Goal: Task Accomplishment & Management: Complete application form

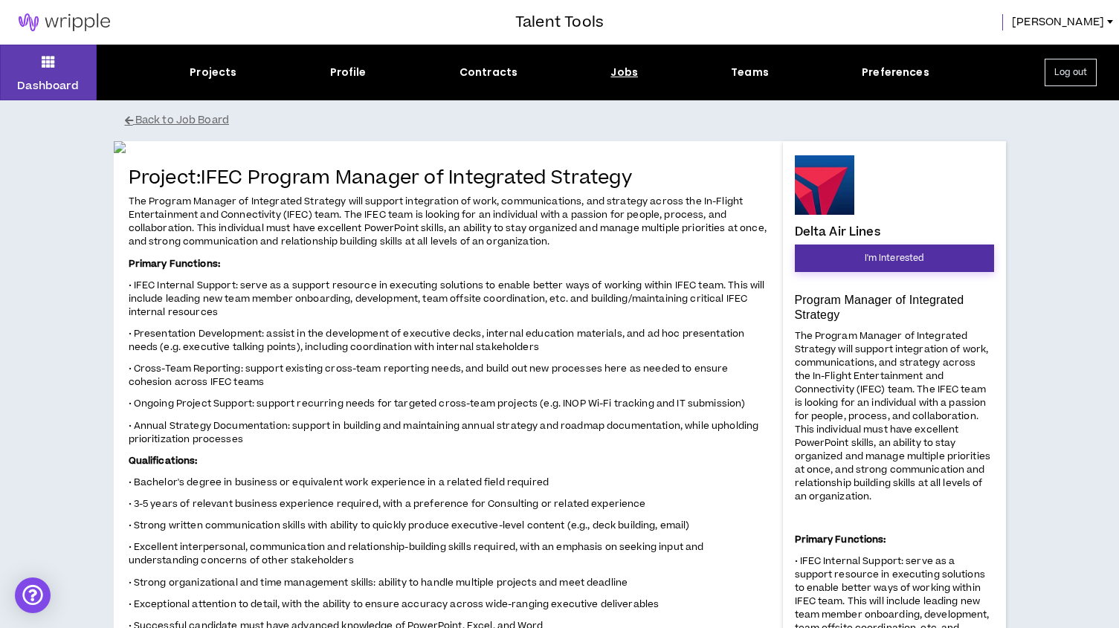
click at [888, 254] on span "I'm Interested" at bounding box center [893, 258] width 59 height 14
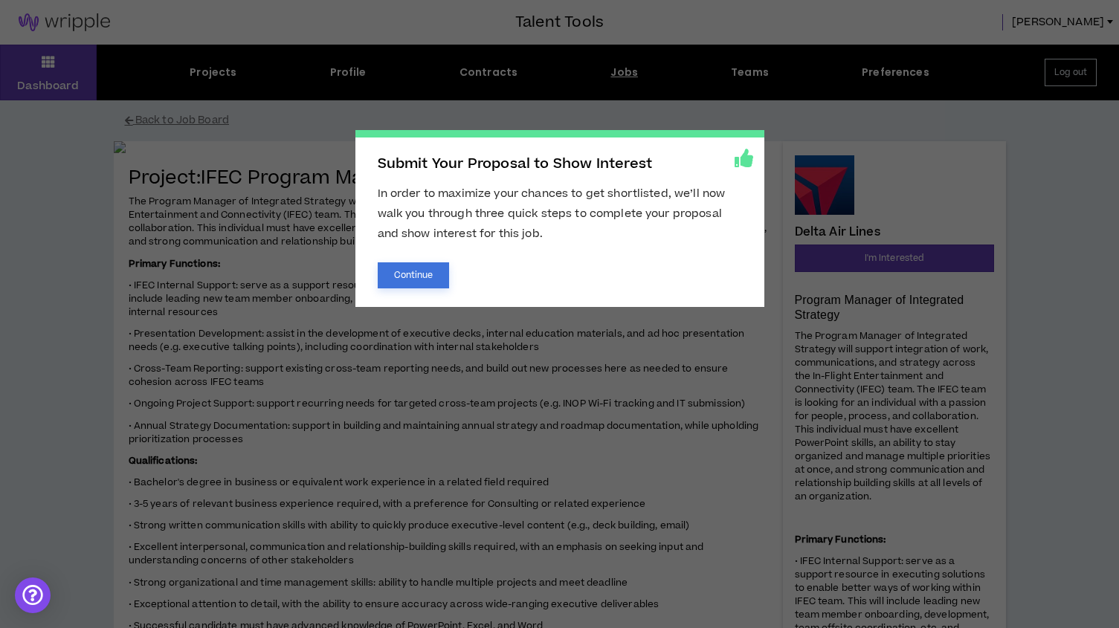
click at [420, 271] on button "Continue" at bounding box center [414, 275] width 72 height 26
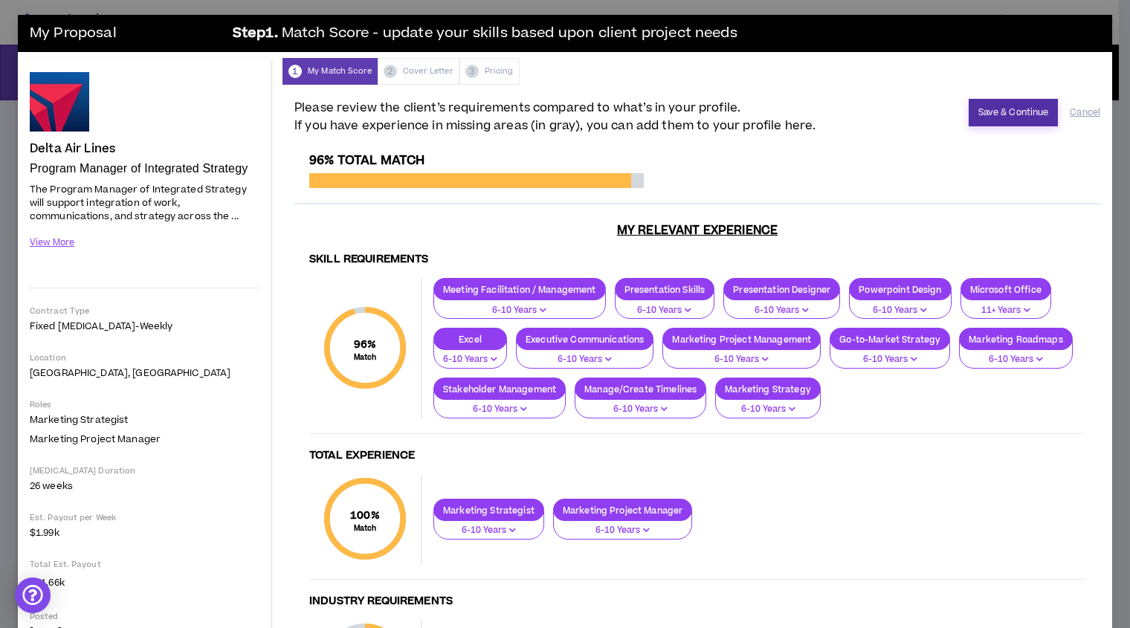
click at [999, 111] on button "Save & Continue" at bounding box center [1014, 113] width 90 height 28
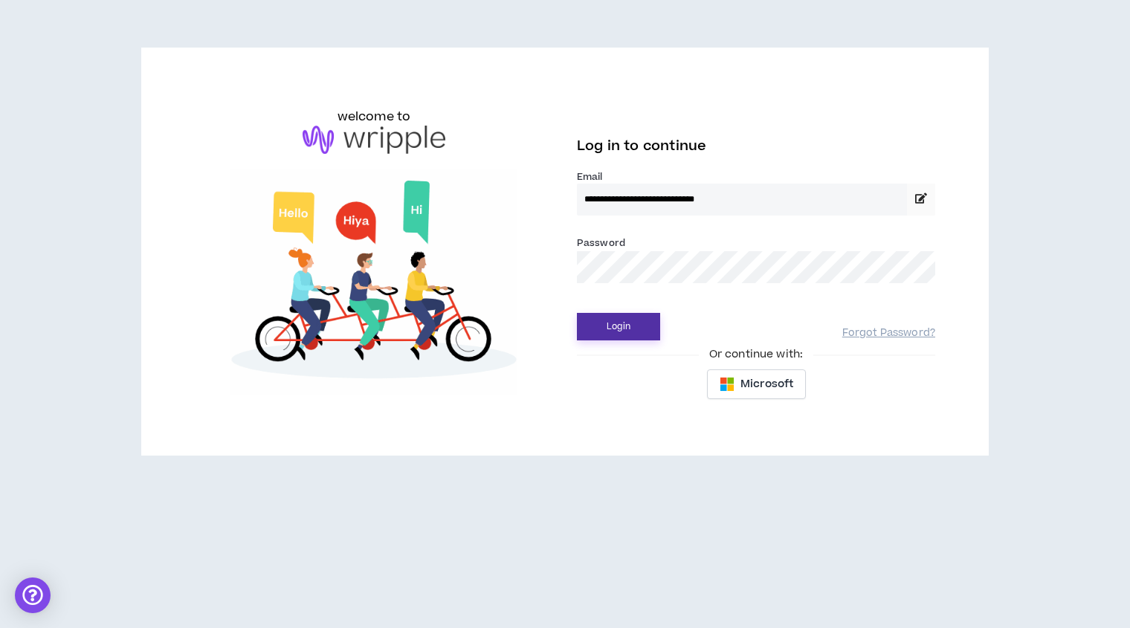
click at [621, 323] on button "Login" at bounding box center [618, 327] width 83 height 28
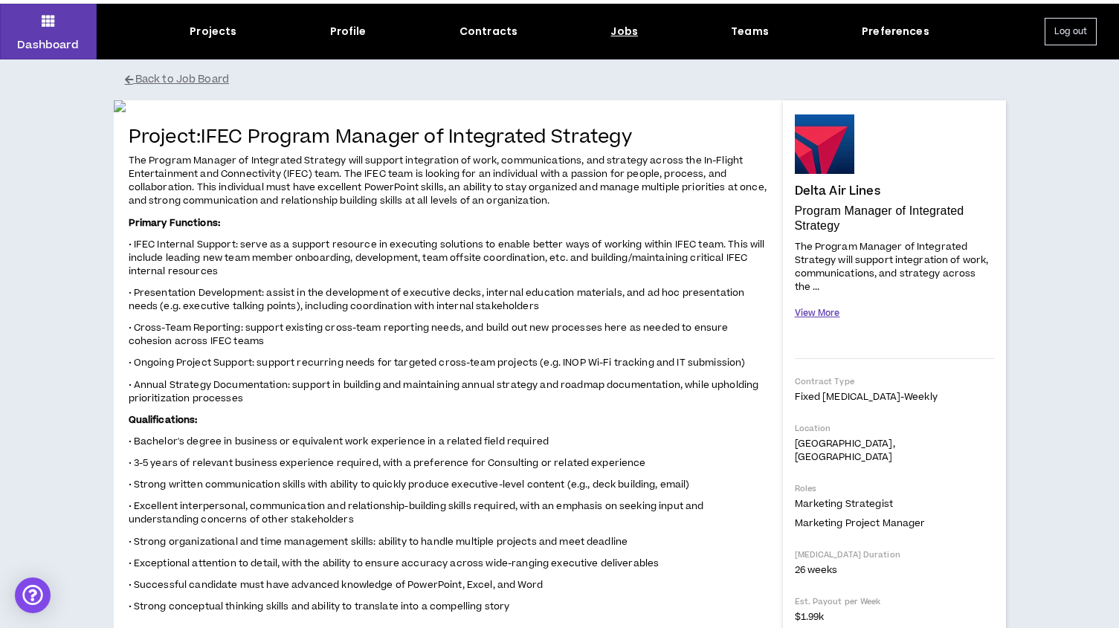
scroll to position [42, 0]
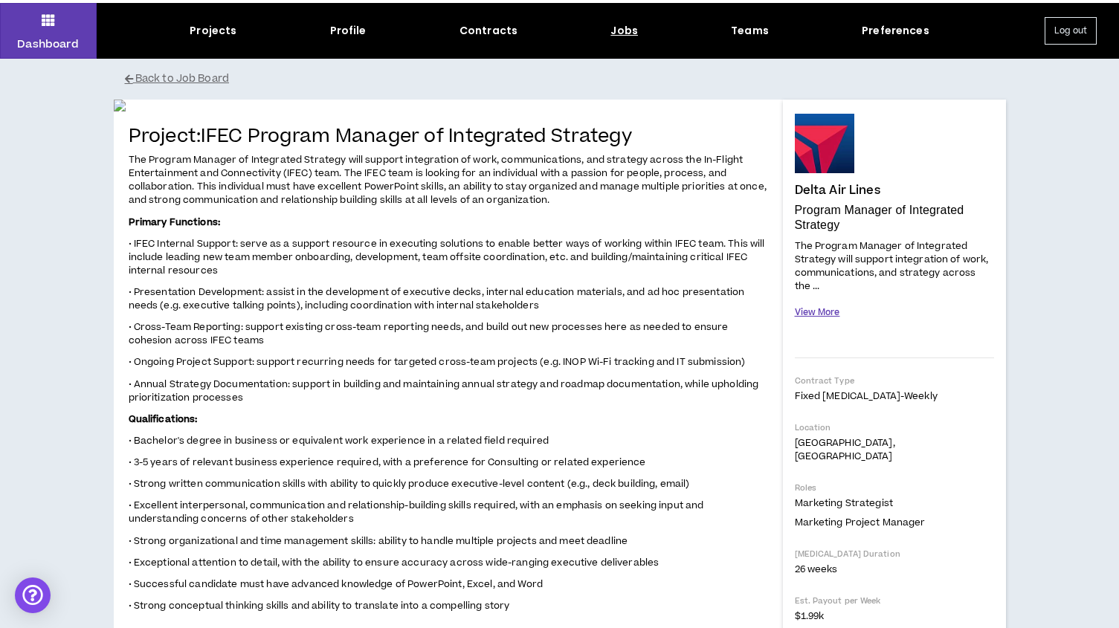
click at [812, 310] on button "View More" at bounding box center [817, 313] width 45 height 26
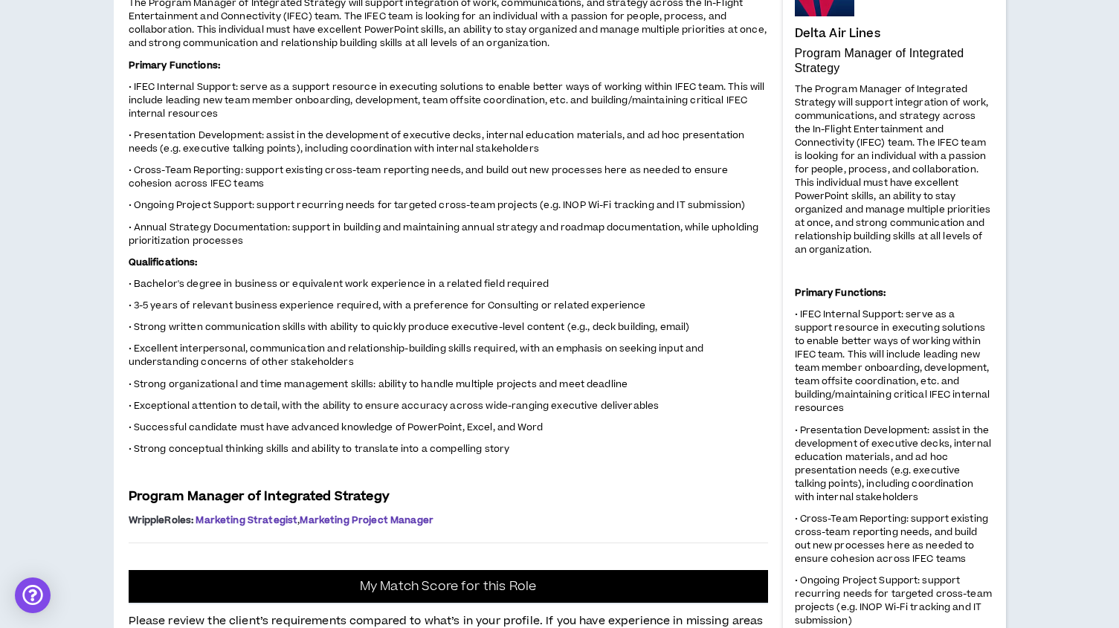
scroll to position [0, 0]
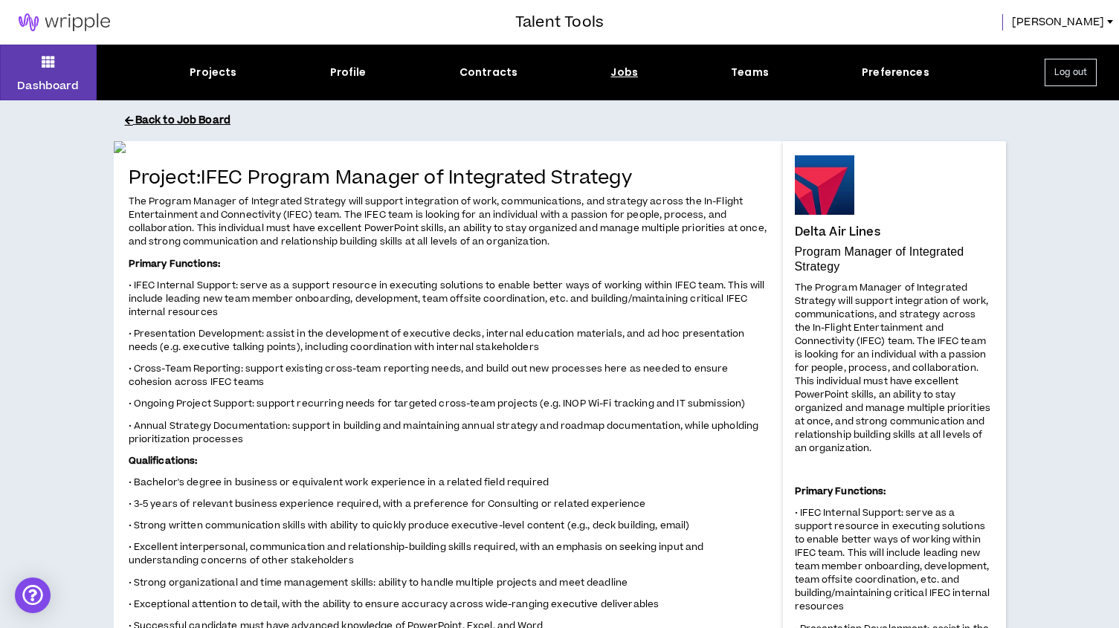
click at [188, 123] on button "Back to Job Board" at bounding box center [571, 121] width 892 height 26
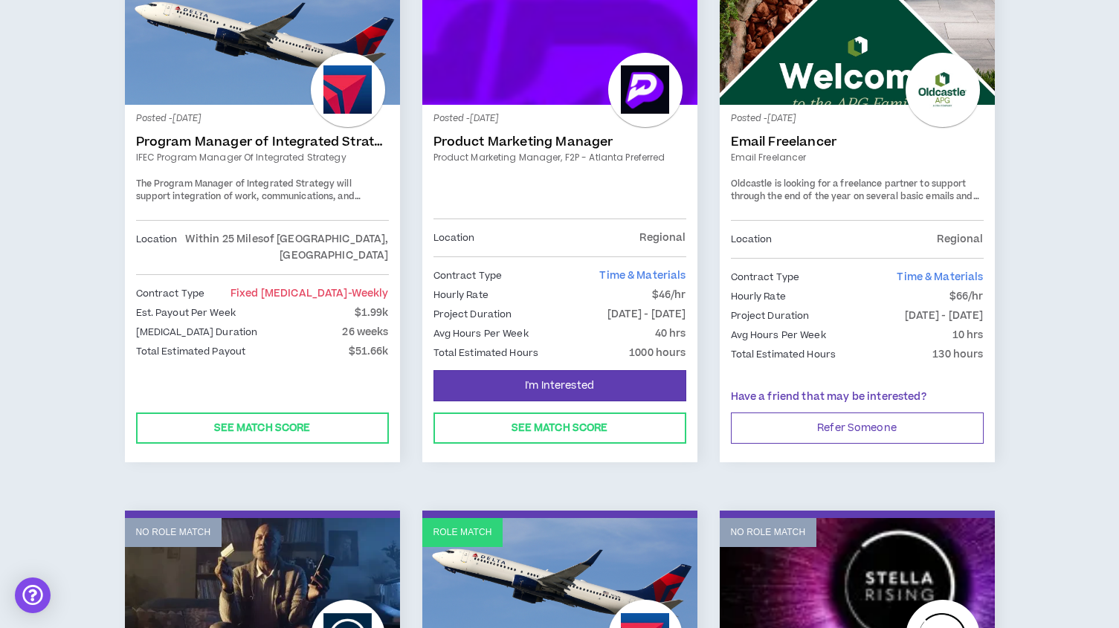
scroll to position [1442, 0]
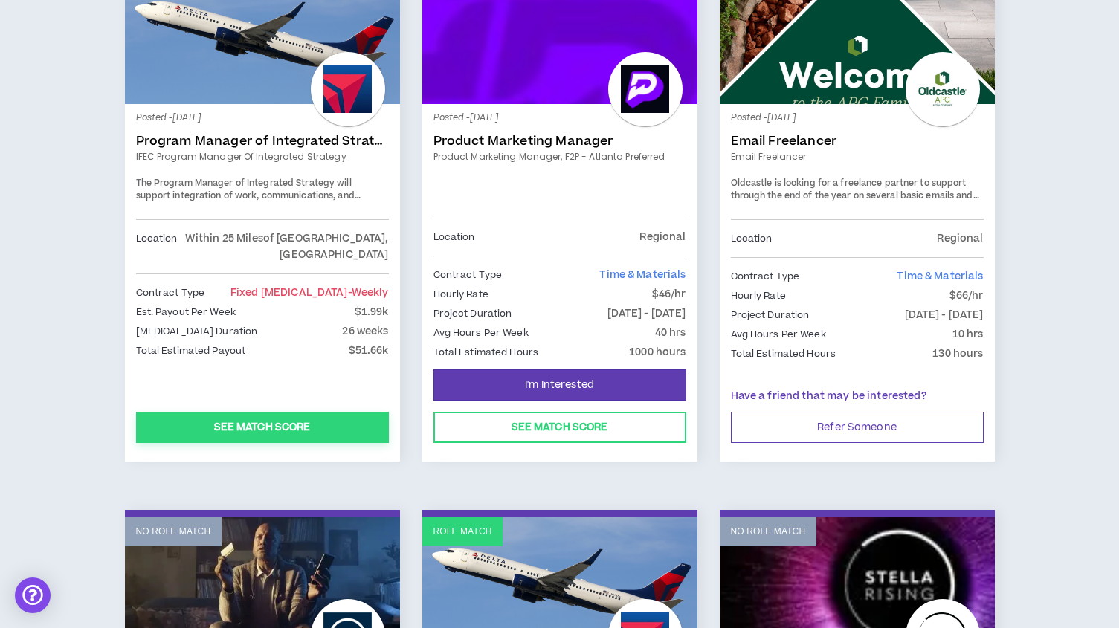
click at [288, 418] on button "See Match Score" at bounding box center [262, 427] width 253 height 31
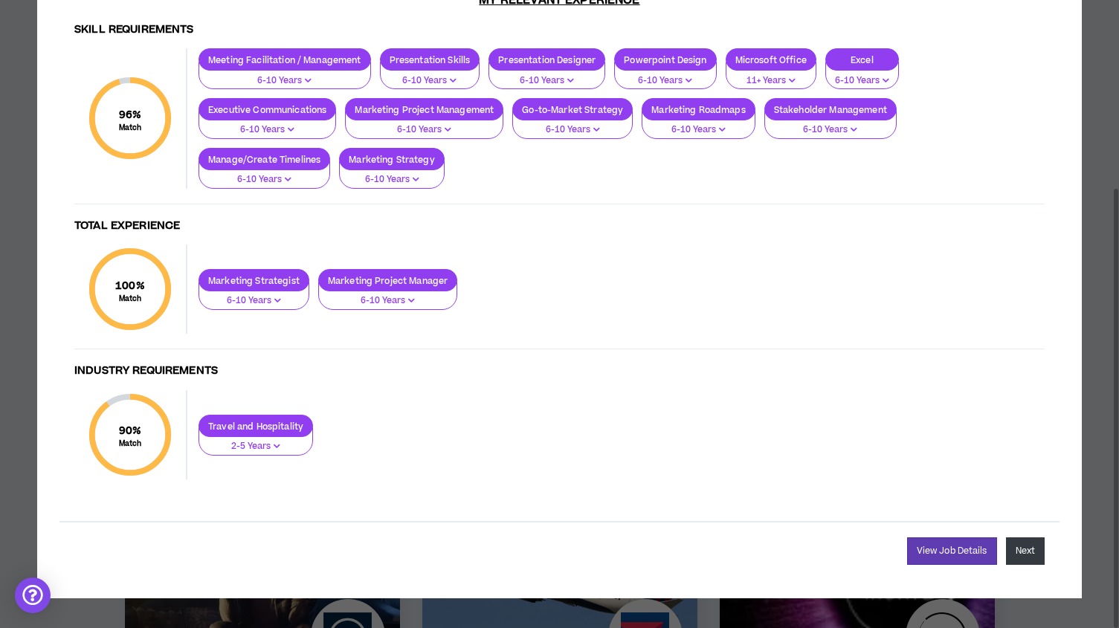
click at [1029, 555] on button "Next" at bounding box center [1025, 551] width 39 height 28
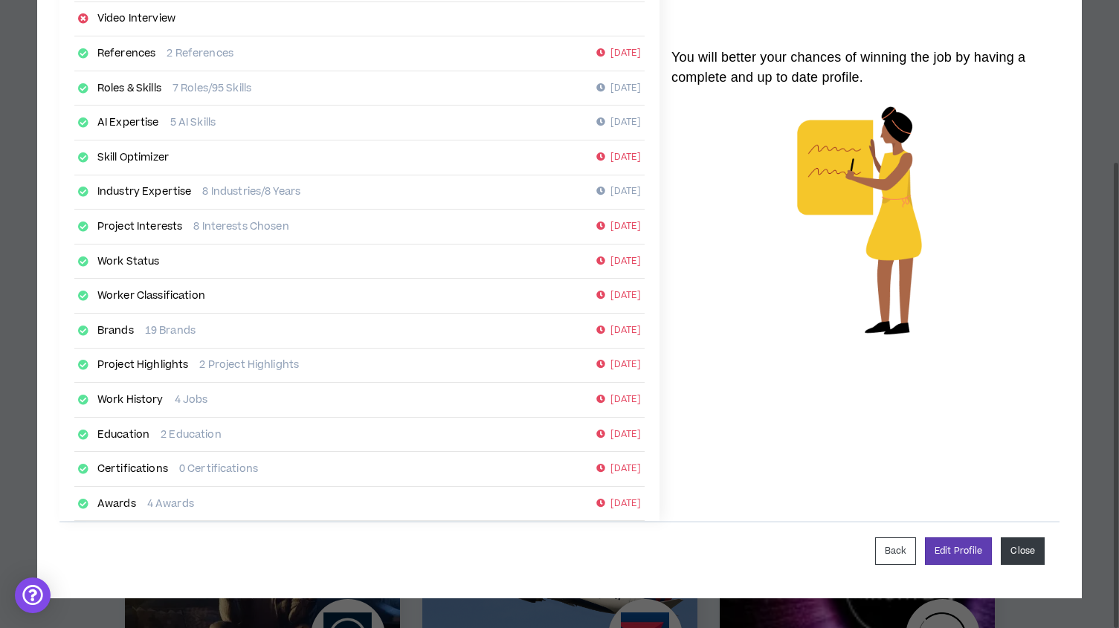
click at [1029, 555] on button "Close" at bounding box center [1022, 551] width 44 height 28
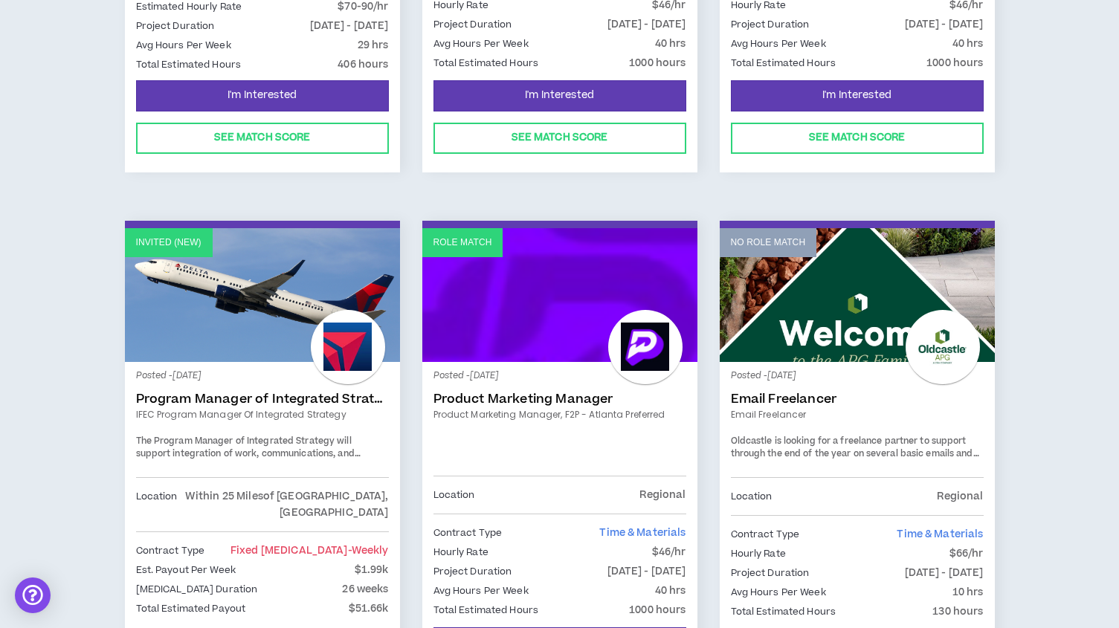
scroll to position [1185, 0]
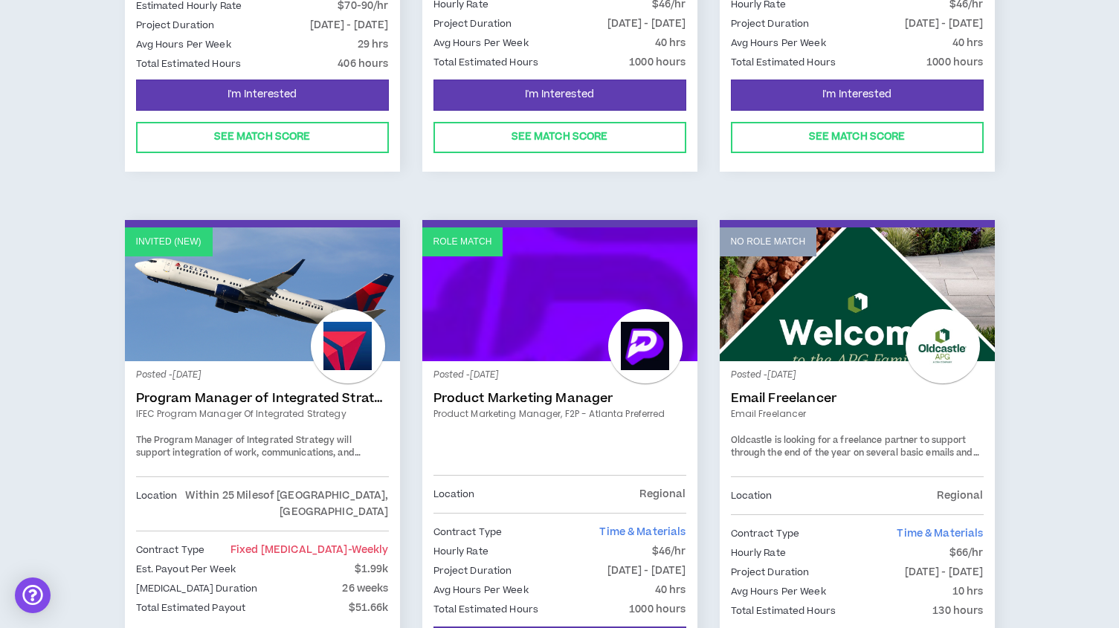
click at [169, 239] on p "Invited (new)" at bounding box center [168, 242] width 65 height 14
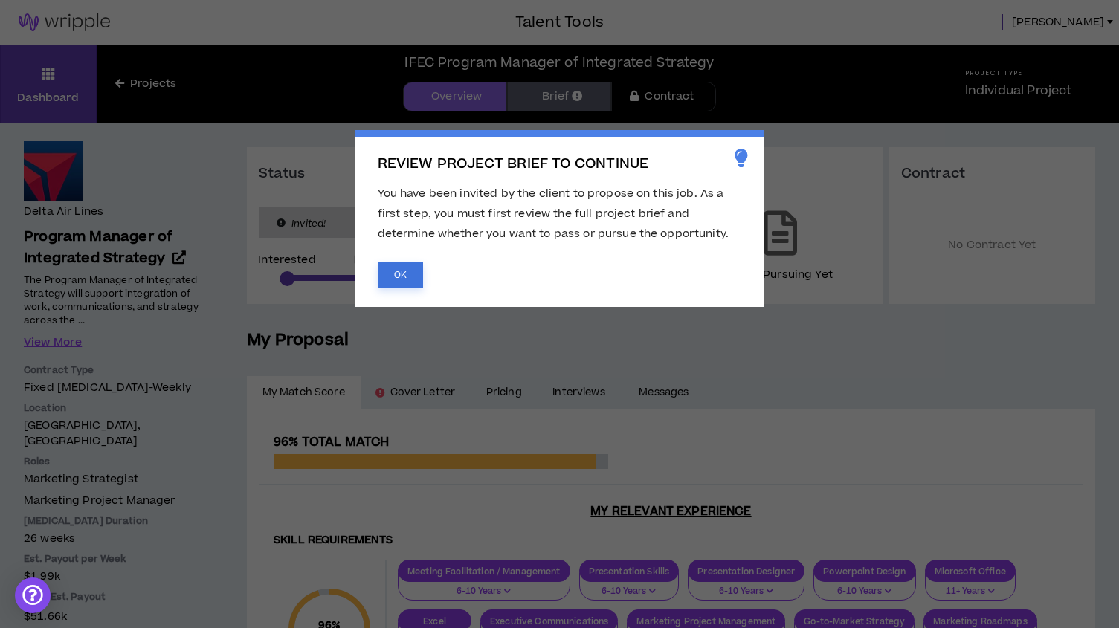
click at [402, 268] on button "OK" at bounding box center [400, 275] width 45 height 26
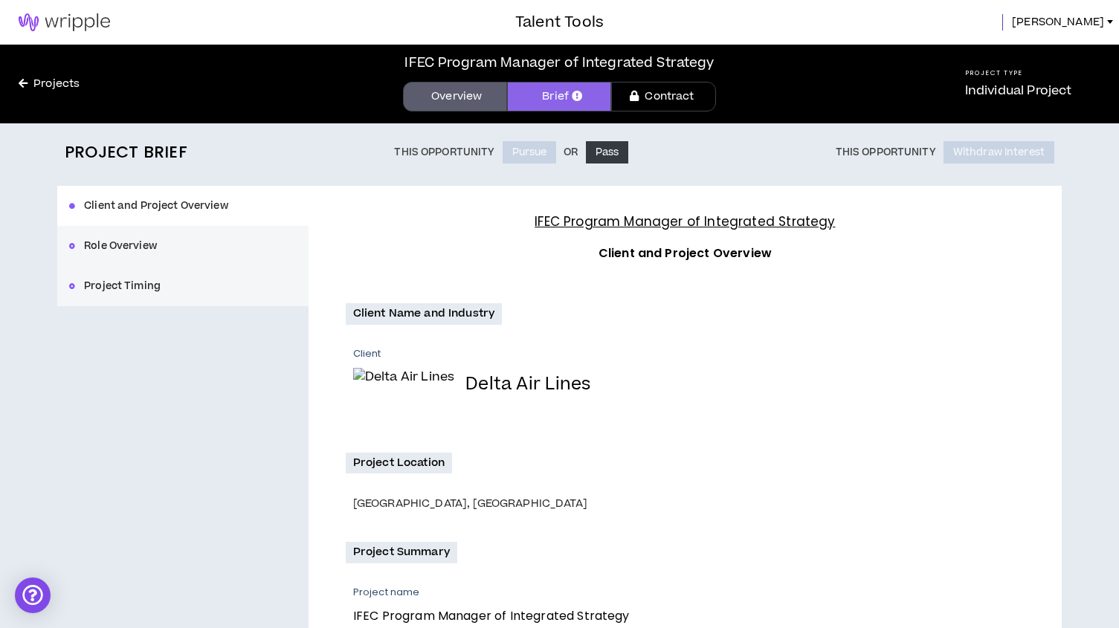
click at [122, 242] on button "Role Overview" at bounding box center [182, 246] width 251 height 40
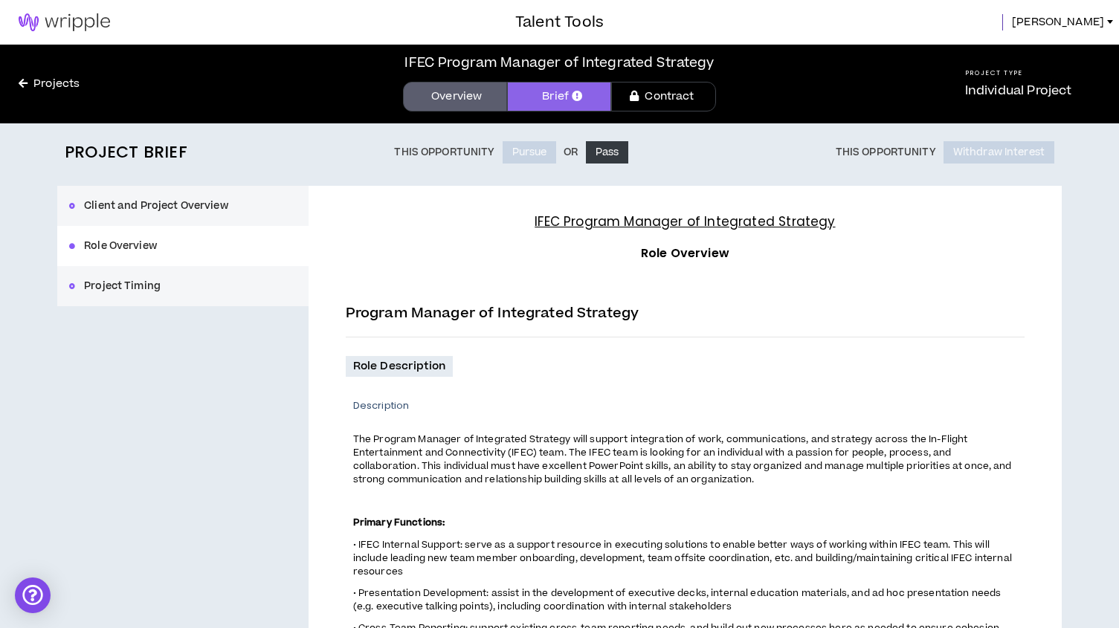
click at [127, 290] on button "Project Timing" at bounding box center [182, 286] width 251 height 40
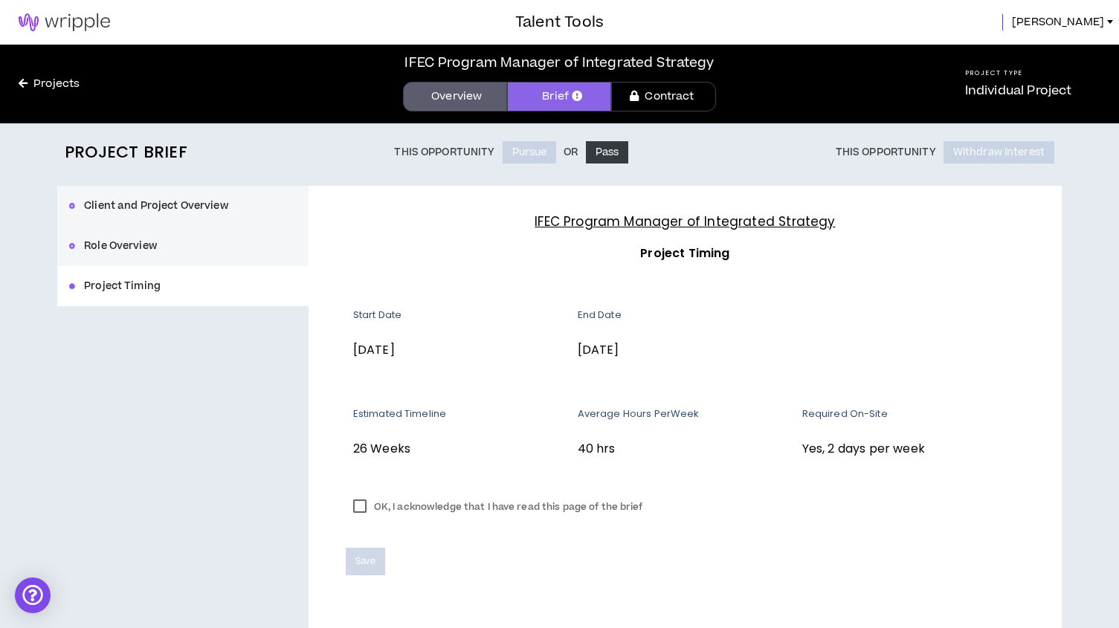
click at [359, 509] on label "OK, I acknowledge that I have read this page of the brief" at bounding box center [498, 507] width 305 height 22
click at [364, 564] on span "Save" at bounding box center [365, 561] width 20 height 14
click at [574, 86] on link "Brief" at bounding box center [559, 97] width 104 height 30
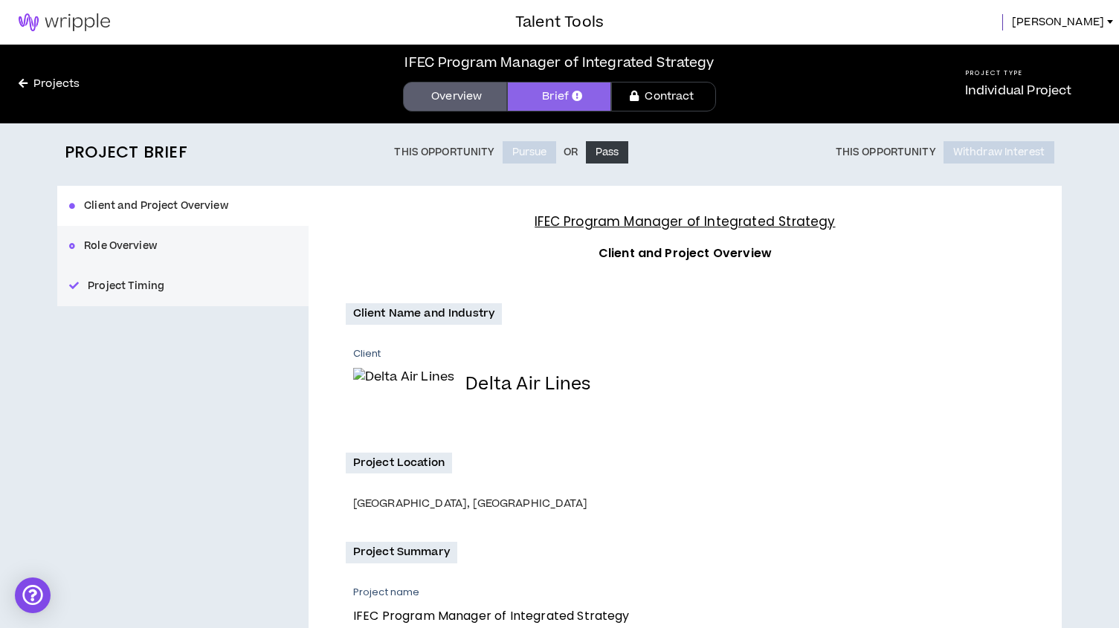
click at [157, 213] on div "Client and Project Overview Role Overview Project Timing" at bounding box center [182, 246] width 251 height 120
click at [149, 206] on div "Client and Project Overview Role Overview Project Timing" at bounding box center [182, 246] width 251 height 120
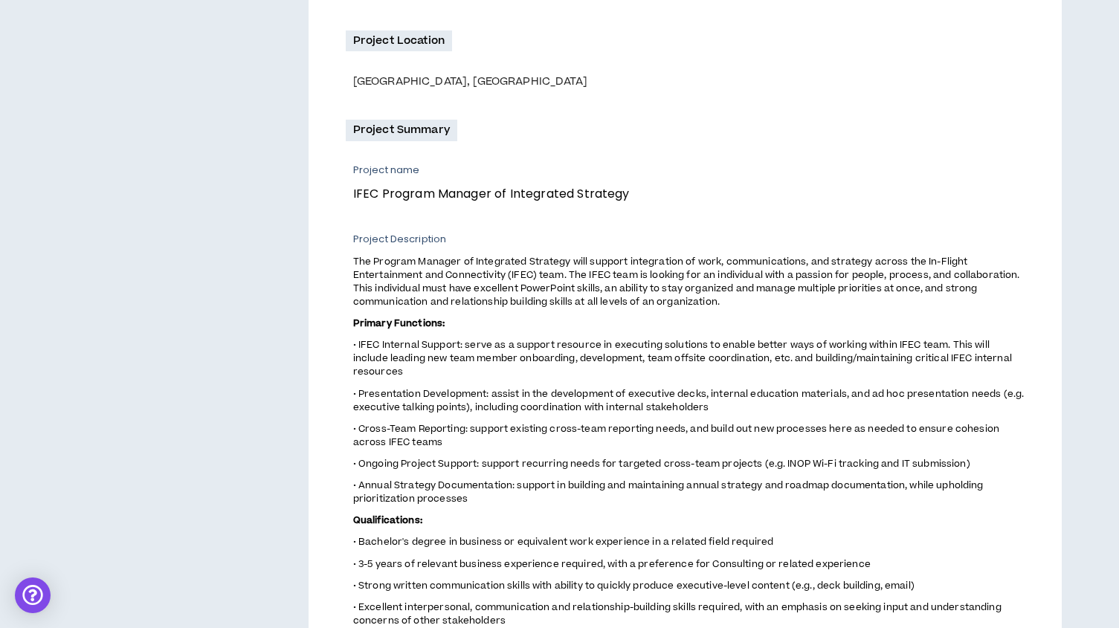
scroll to position [725, 0]
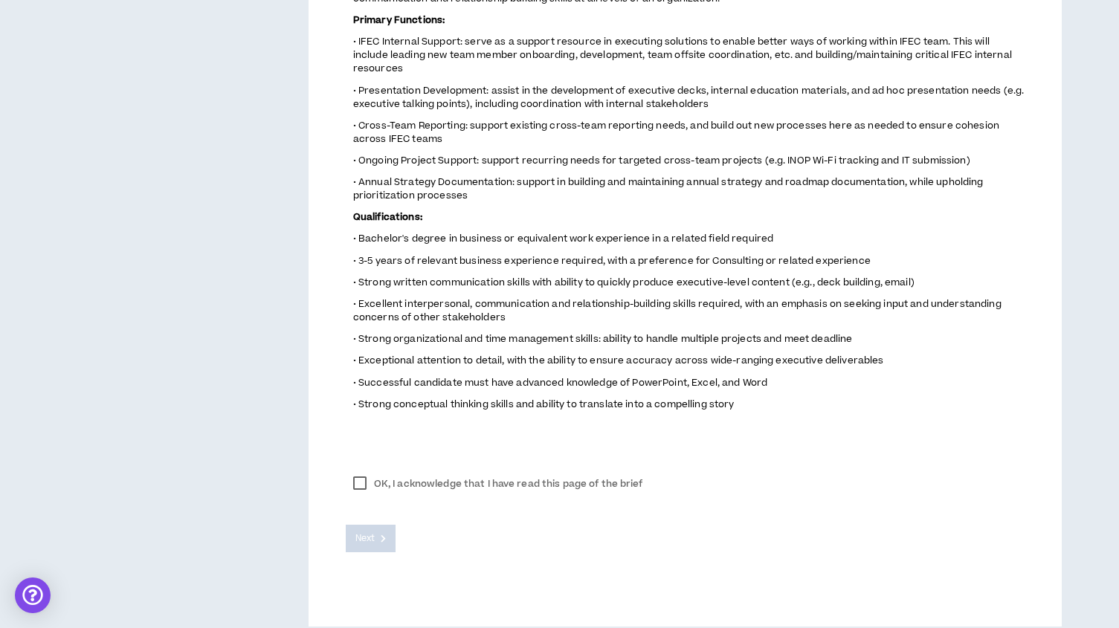
click at [362, 473] on label "OK, I acknowledge that I have read this page of the brief" at bounding box center [498, 484] width 305 height 22
click at [375, 525] on button "Next" at bounding box center [371, 539] width 51 height 28
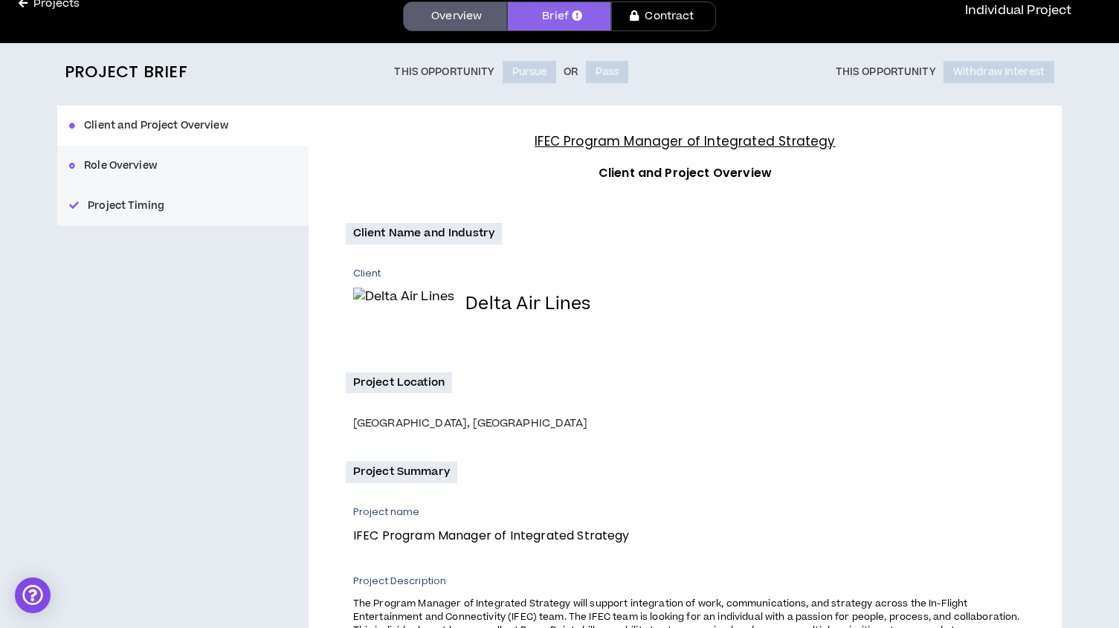
scroll to position [0, 0]
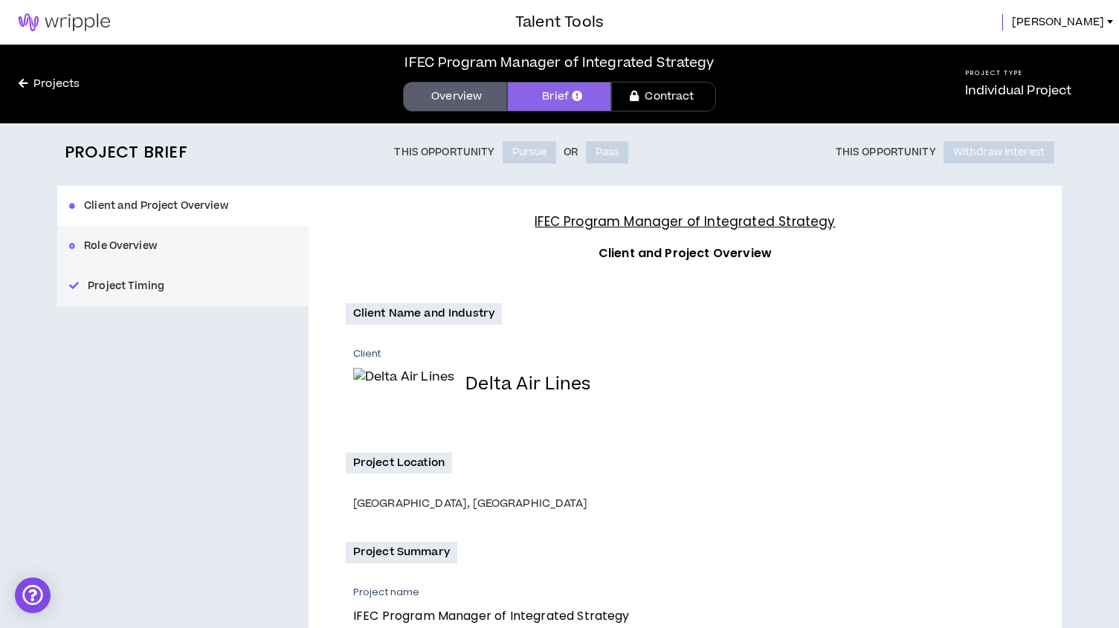
click at [109, 204] on div "Client and Project Overview Role Overview Project Timing" at bounding box center [182, 246] width 251 height 120
click at [113, 248] on div "Client and Project Overview Role Overview Project Timing" at bounding box center [182, 246] width 251 height 120
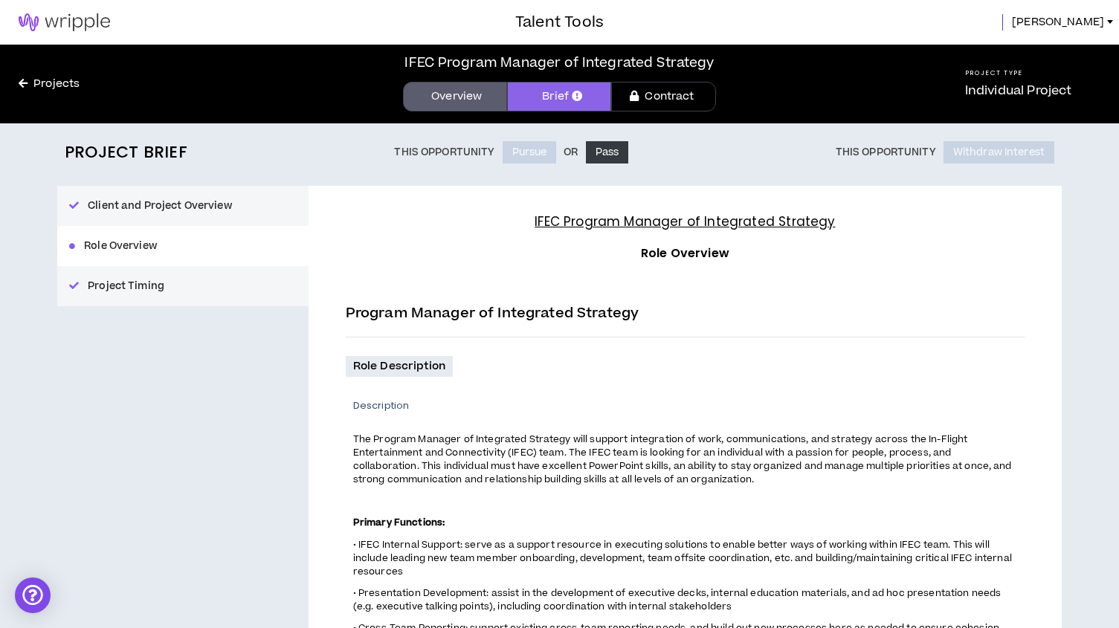
click at [472, 98] on link "Overview" at bounding box center [455, 97] width 104 height 30
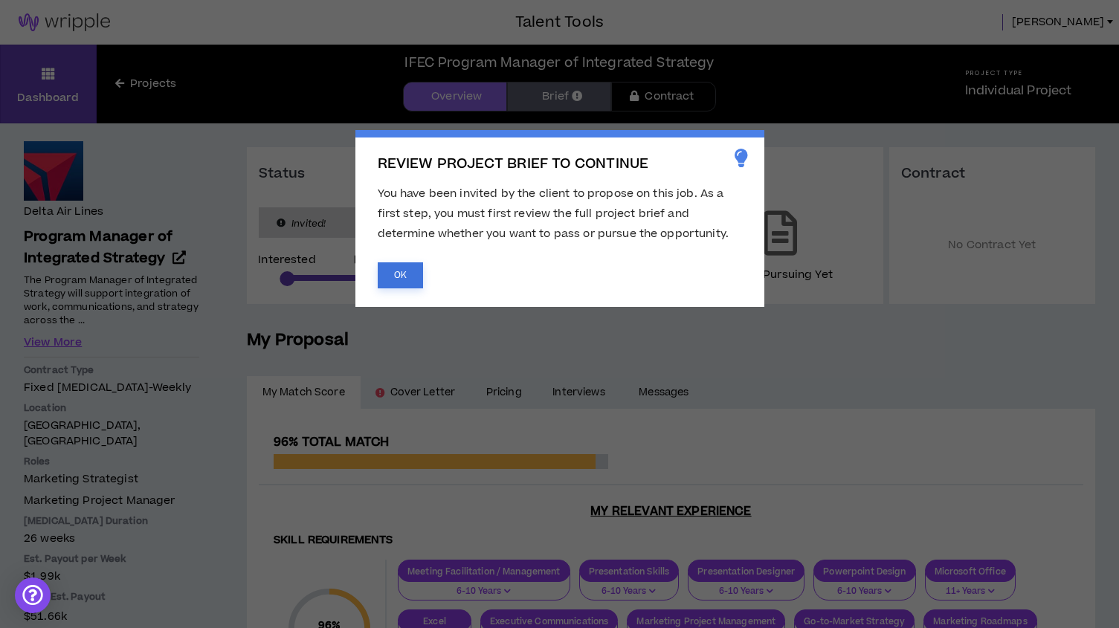
click at [408, 262] on button "OK" at bounding box center [400, 275] width 45 height 26
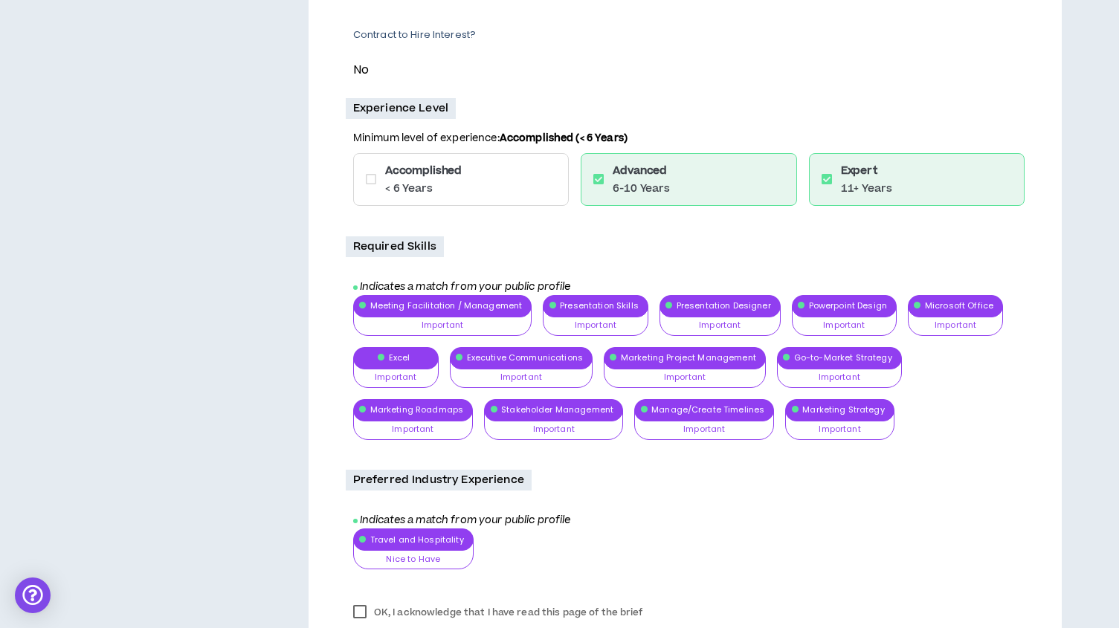
scroll to position [1083, 0]
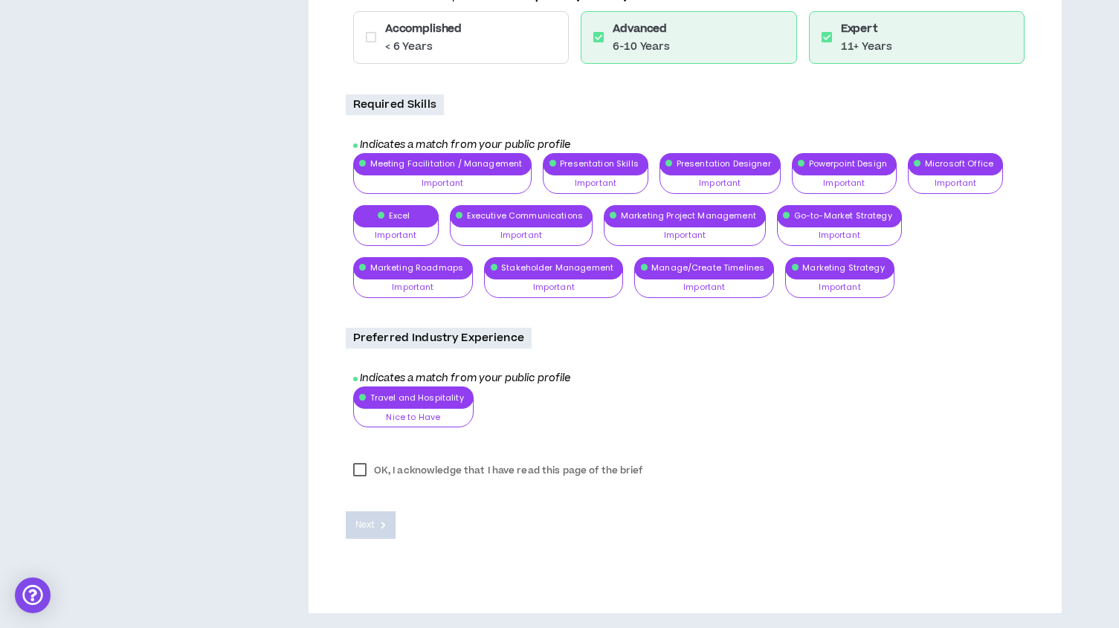
click at [357, 476] on label "OK, I acknowledge that I have read this page of the brief" at bounding box center [498, 470] width 305 height 22
click at [379, 523] on button "Next" at bounding box center [371, 525] width 51 height 28
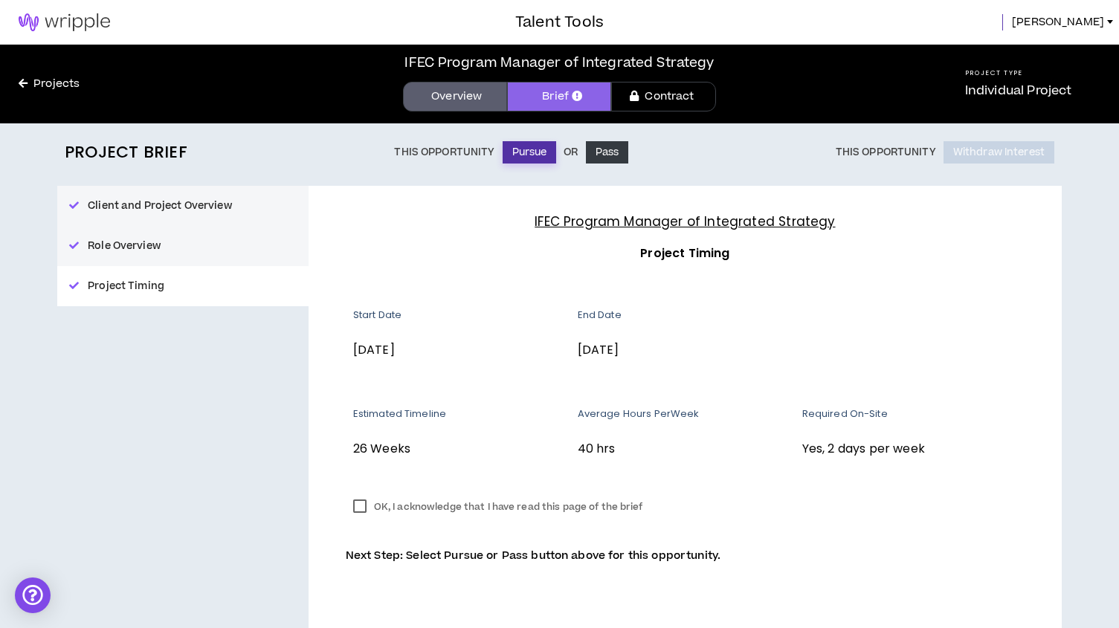
click at [517, 155] on button "Pursue" at bounding box center [529, 152] width 54 height 22
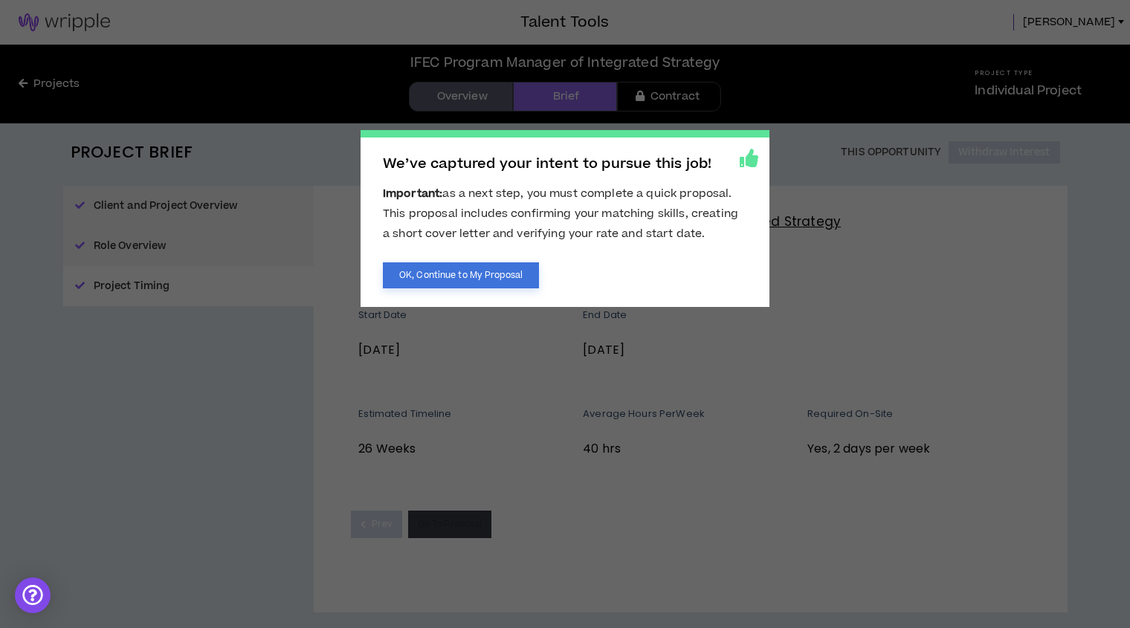
click at [505, 277] on button "OK, Continue to My Proposal" at bounding box center [461, 275] width 156 height 26
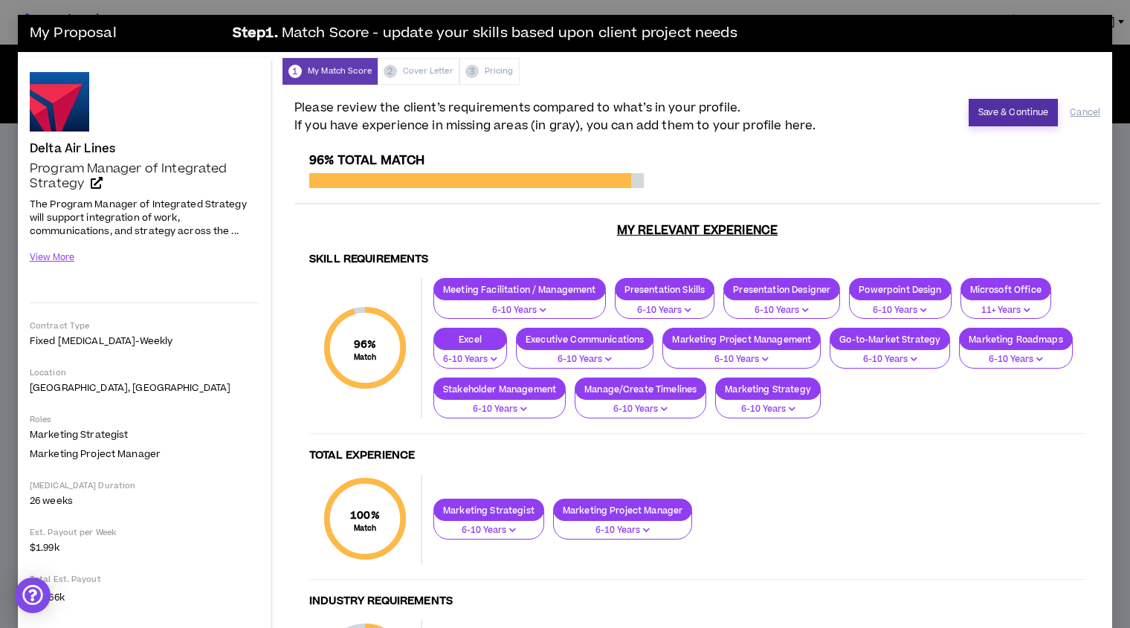
click at [990, 112] on button "Save & Continue" at bounding box center [1014, 113] width 90 height 28
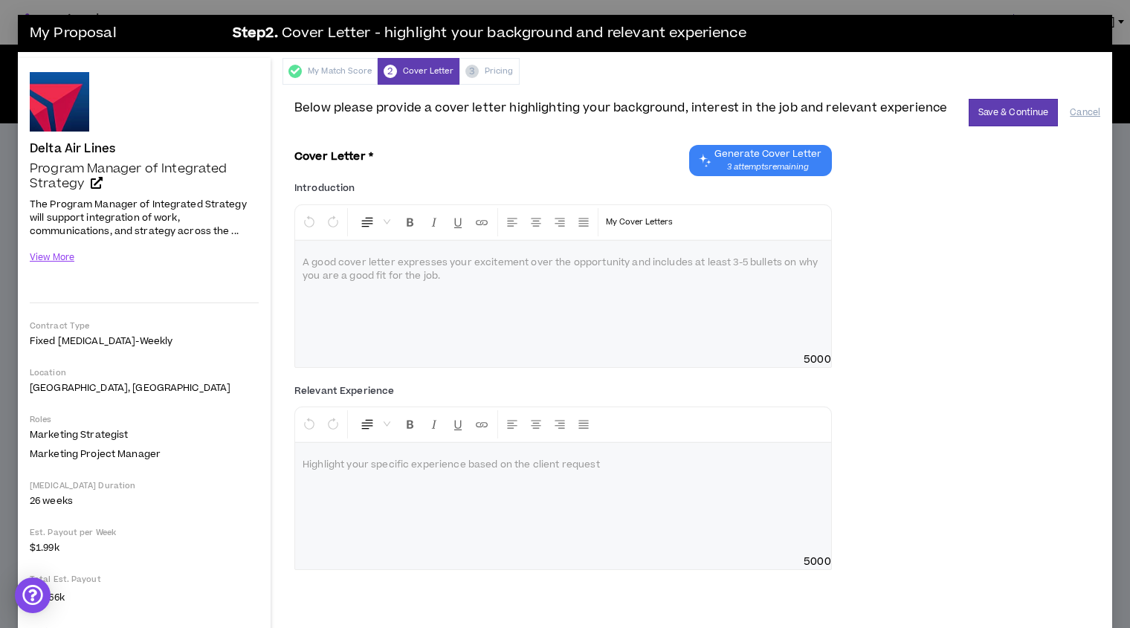
click at [448, 306] on div at bounding box center [563, 296] width 536 height 111
click at [976, 352] on div "Introduction * Normal My Cover Letters A good cover letter expresses your excit…" at bounding box center [697, 277] width 806 height 202
click at [309, 263] on p at bounding box center [563, 263] width 521 height 15
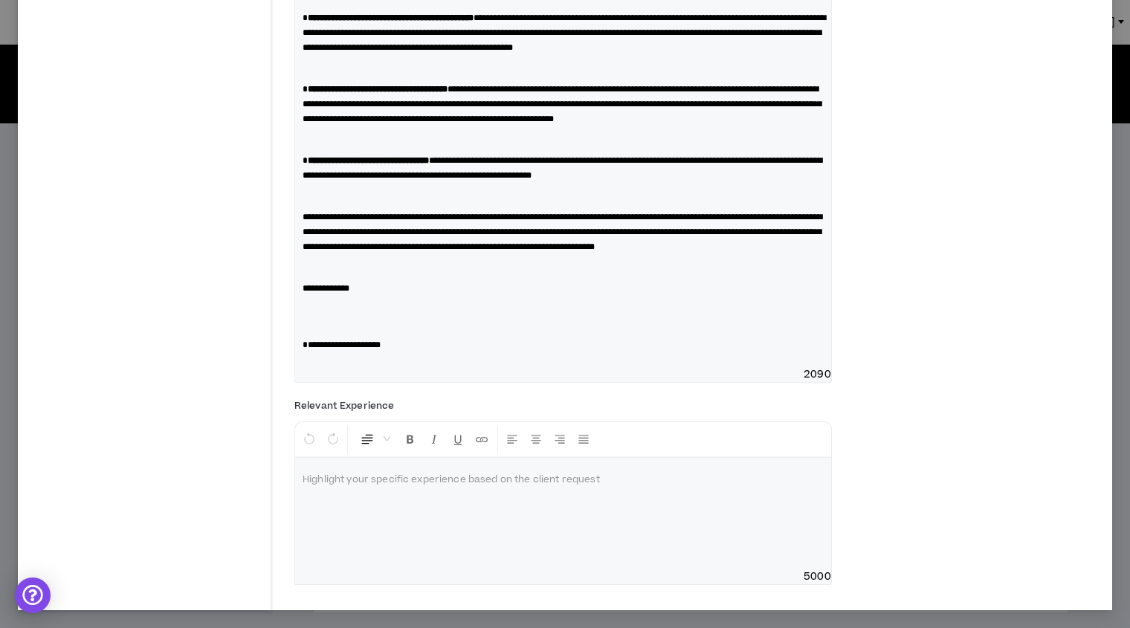
scroll to position [801, 0]
click at [379, 497] on div at bounding box center [563, 513] width 536 height 111
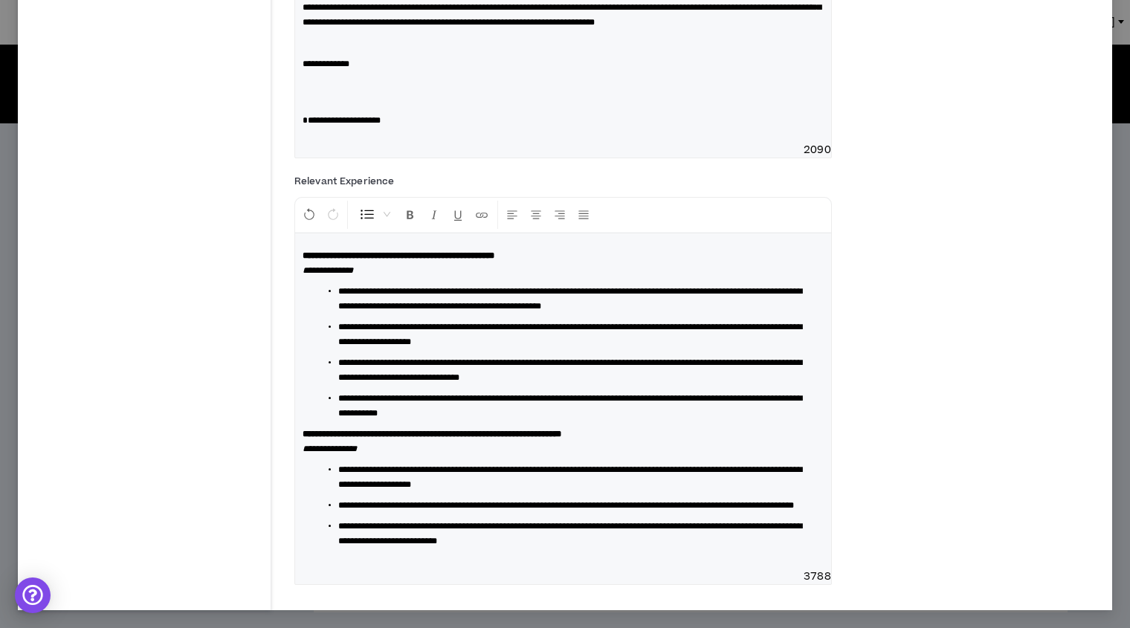
scroll to position [1055, 0]
click at [341, 569] on span "3788" at bounding box center [563, 576] width 536 height 15
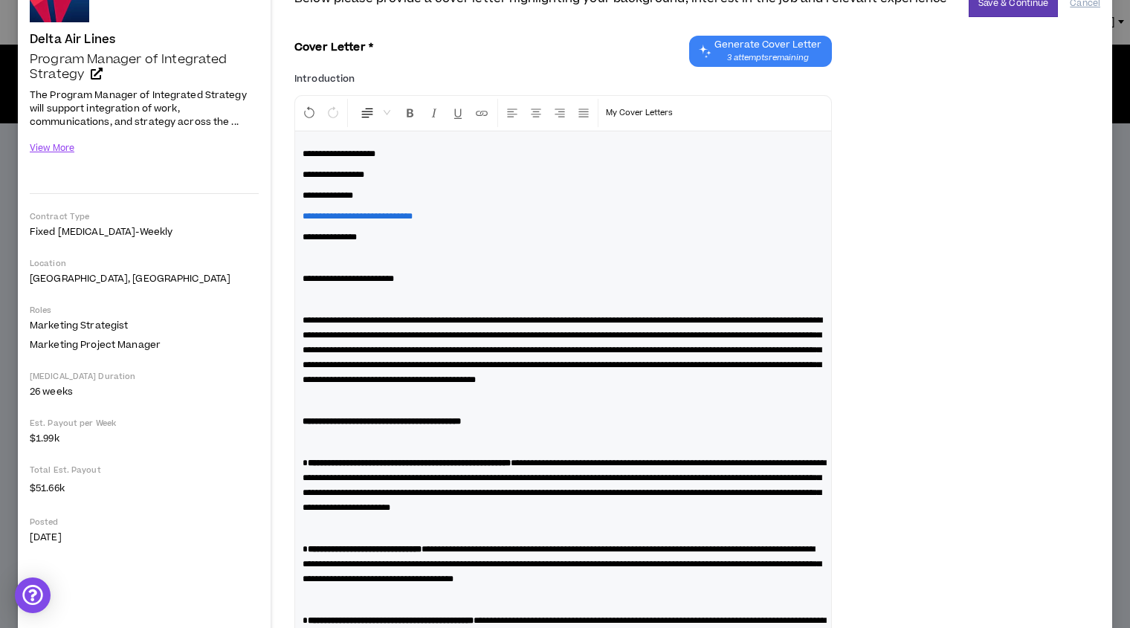
scroll to position [0, 0]
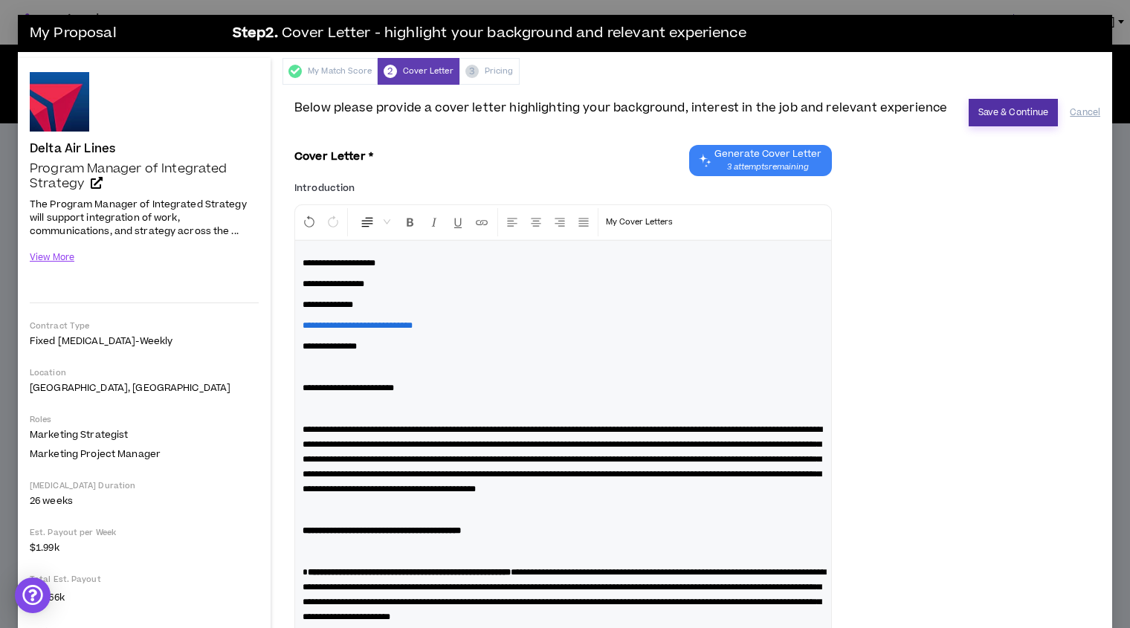
click at [989, 114] on button "Save & Continue" at bounding box center [1014, 113] width 90 height 28
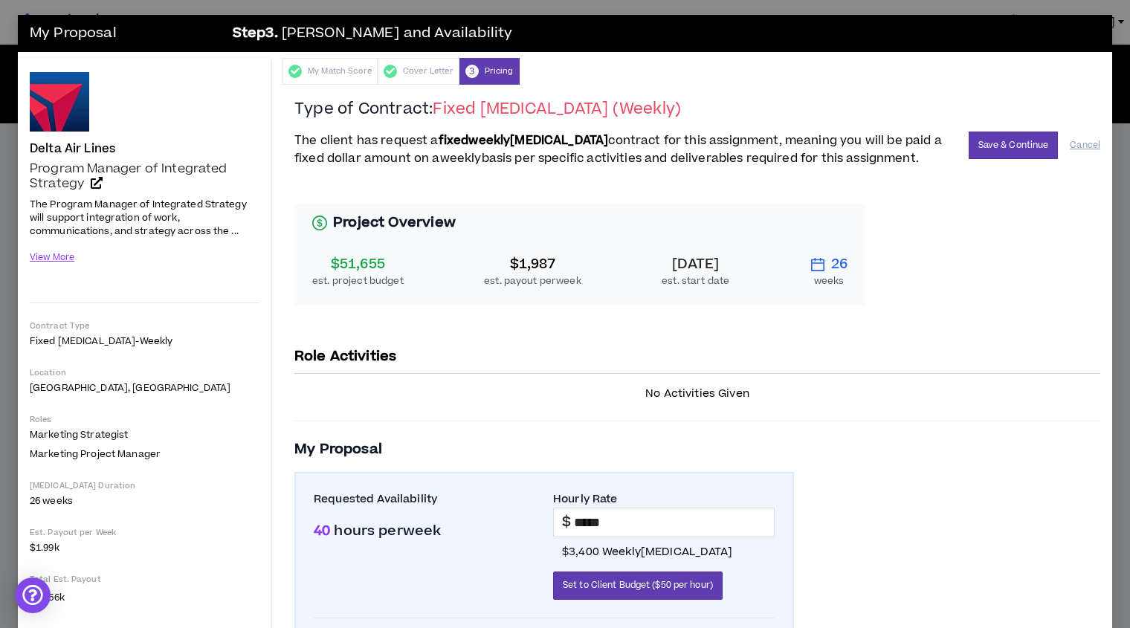
scroll to position [108, 0]
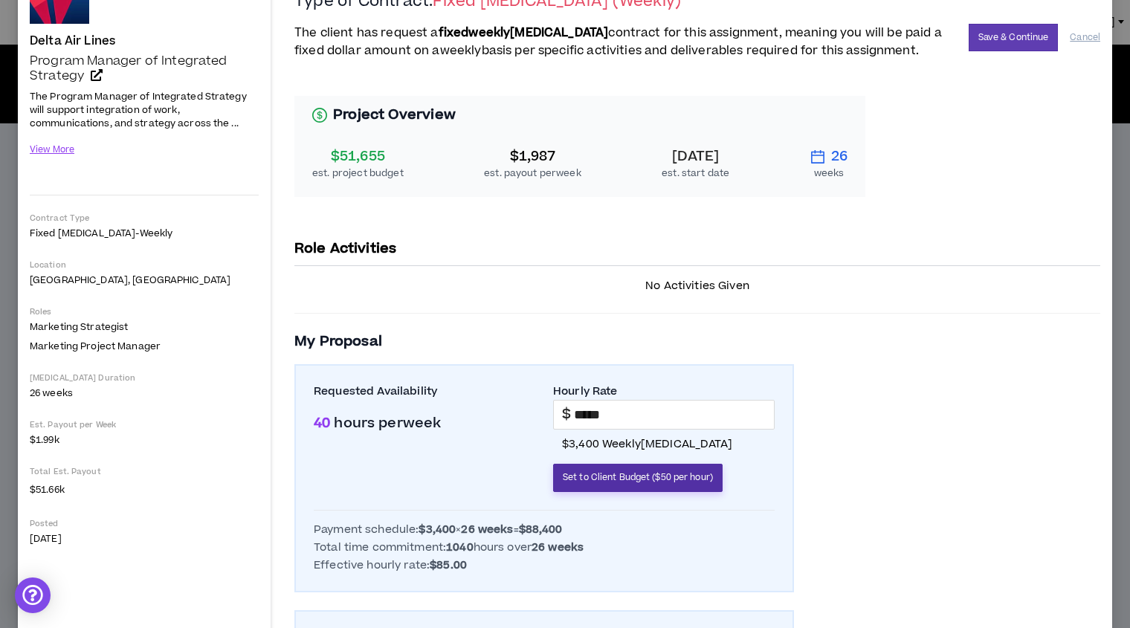
click at [636, 474] on span "Set to Client Budget ($50 per hour)" at bounding box center [638, 478] width 150 height 14
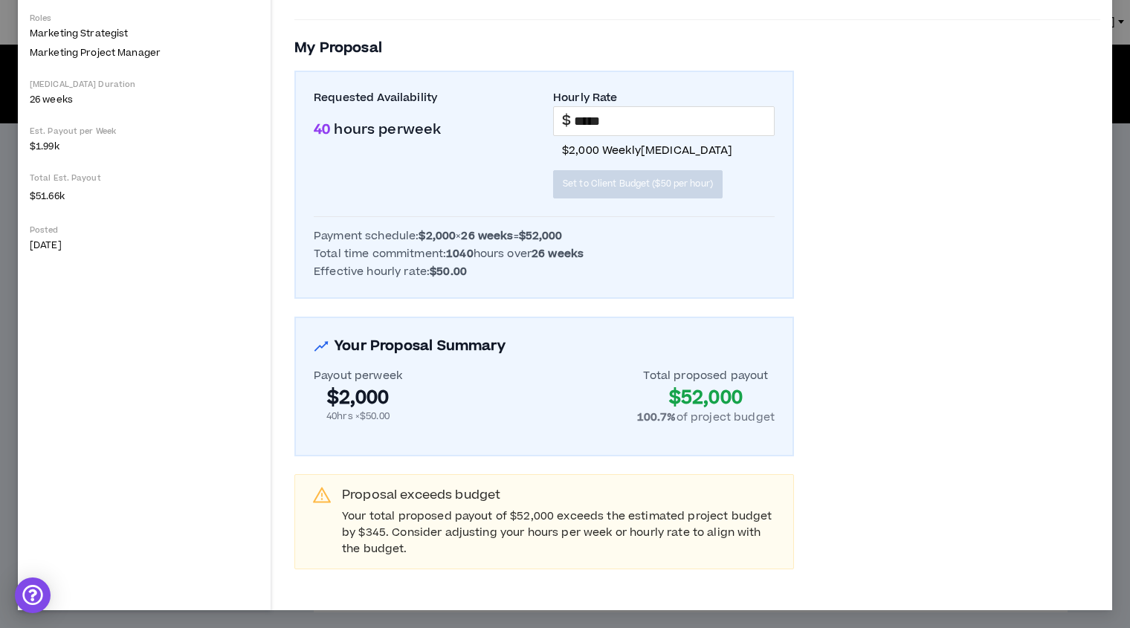
scroll to position [383, 0]
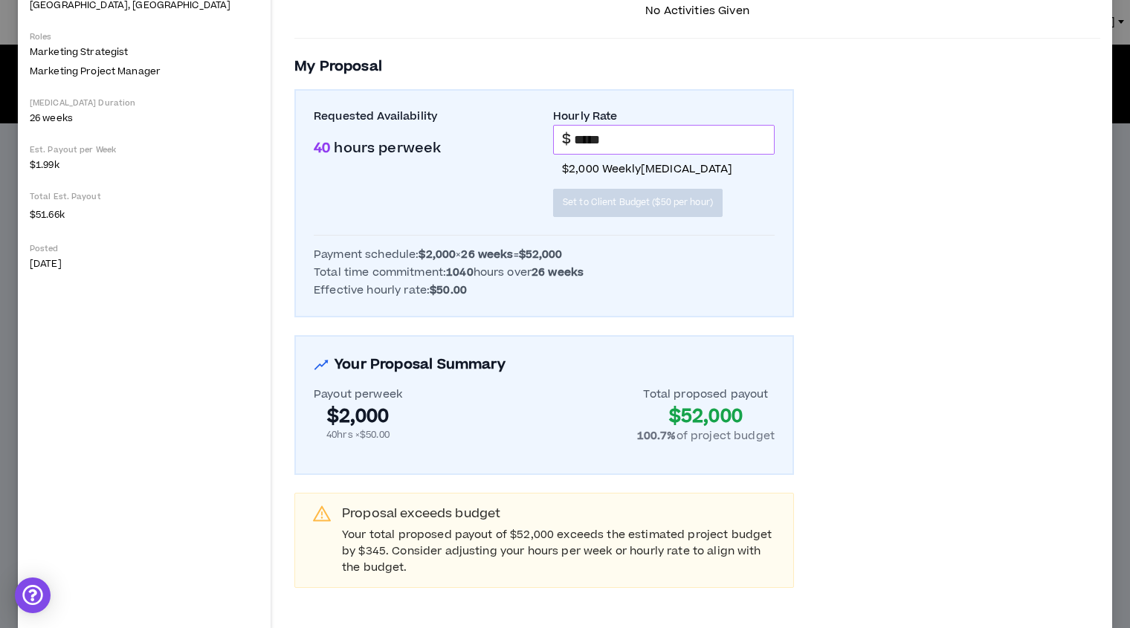
click at [593, 140] on input "*****" at bounding box center [674, 140] width 200 height 28
click at [587, 140] on input "*****" at bounding box center [674, 140] width 200 height 28
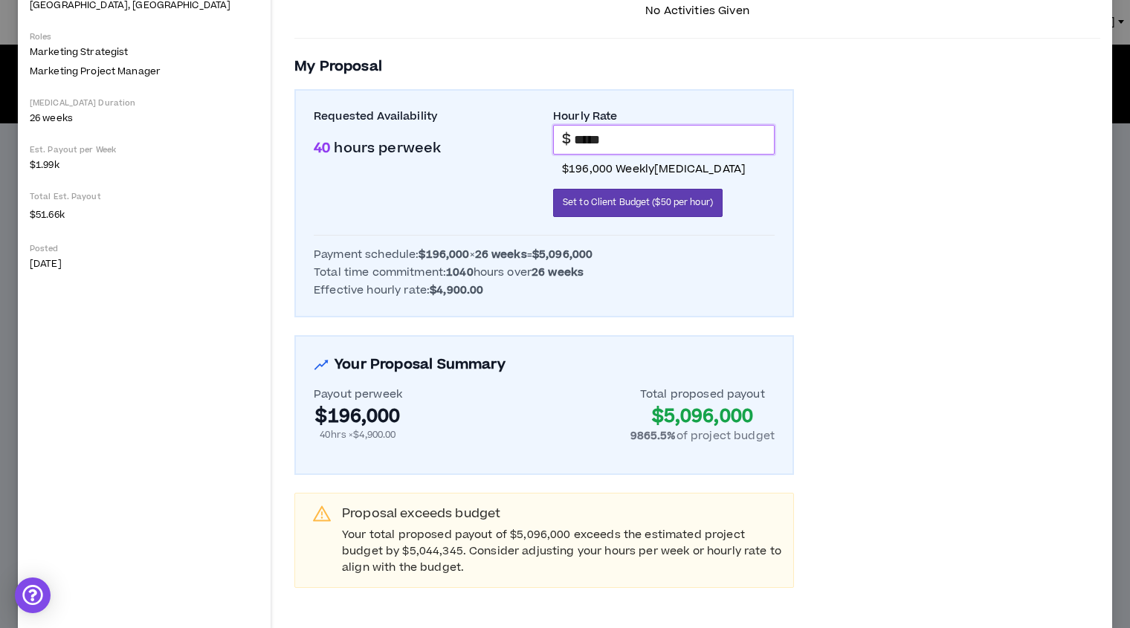
scroll to position [288, 0]
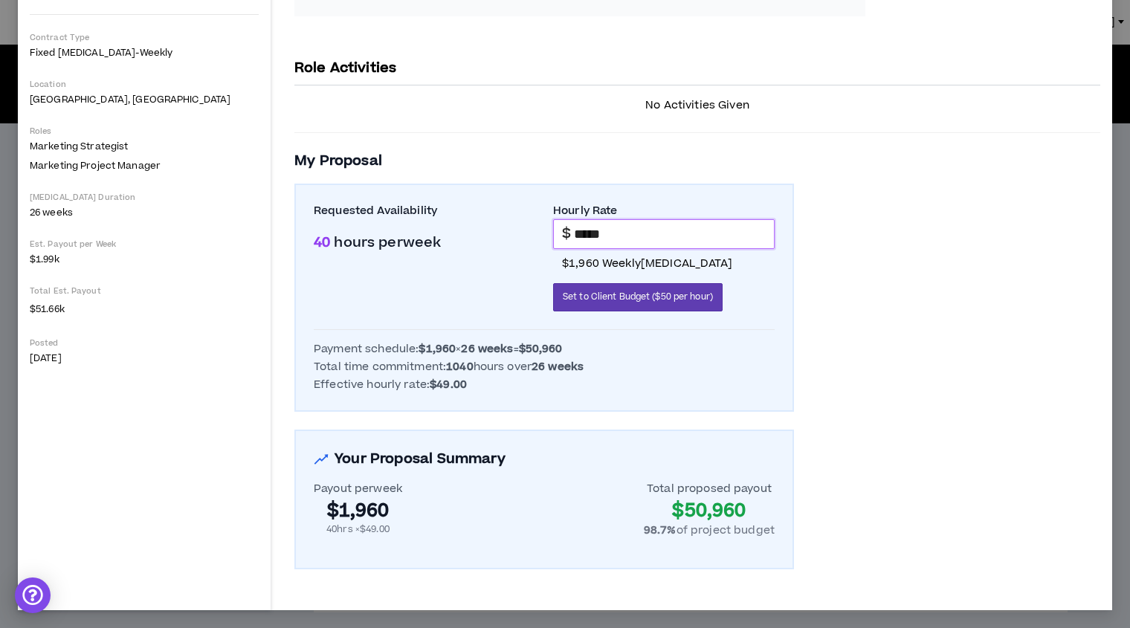
click at [569, 522] on div "Payout per week $1,960 40 hrs × $49.00 Total proposed payout $50,960 98.7 % of …" at bounding box center [544, 510] width 461 height 56
click at [581, 299] on span "Set to Client Budget ($50 per hour)" at bounding box center [638, 297] width 150 height 14
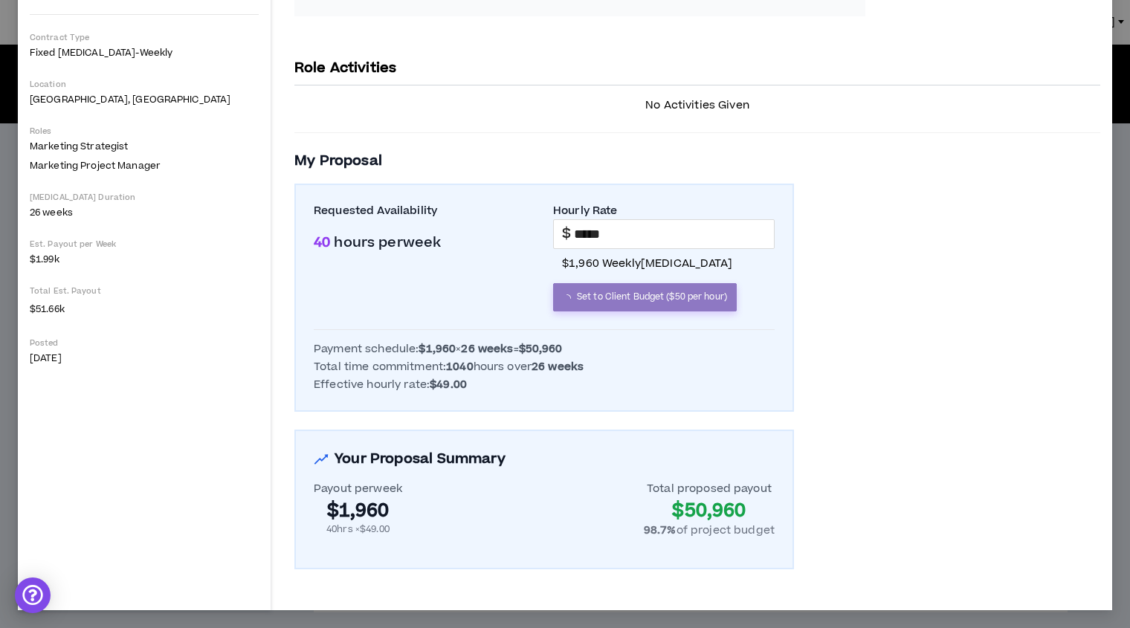
type input "*****"
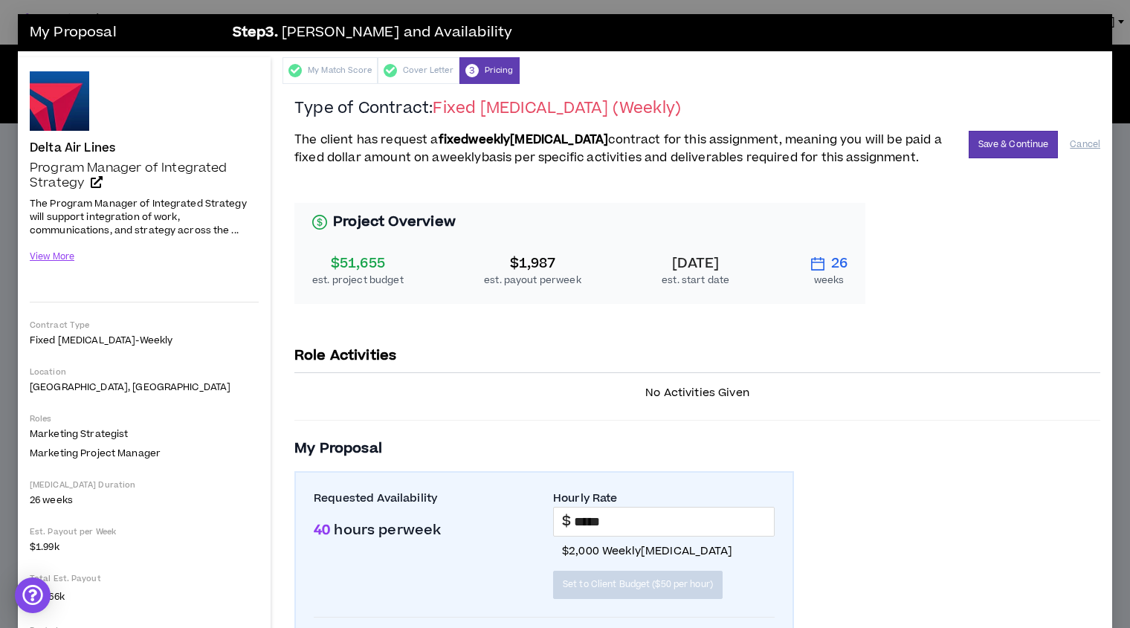
scroll to position [0, 0]
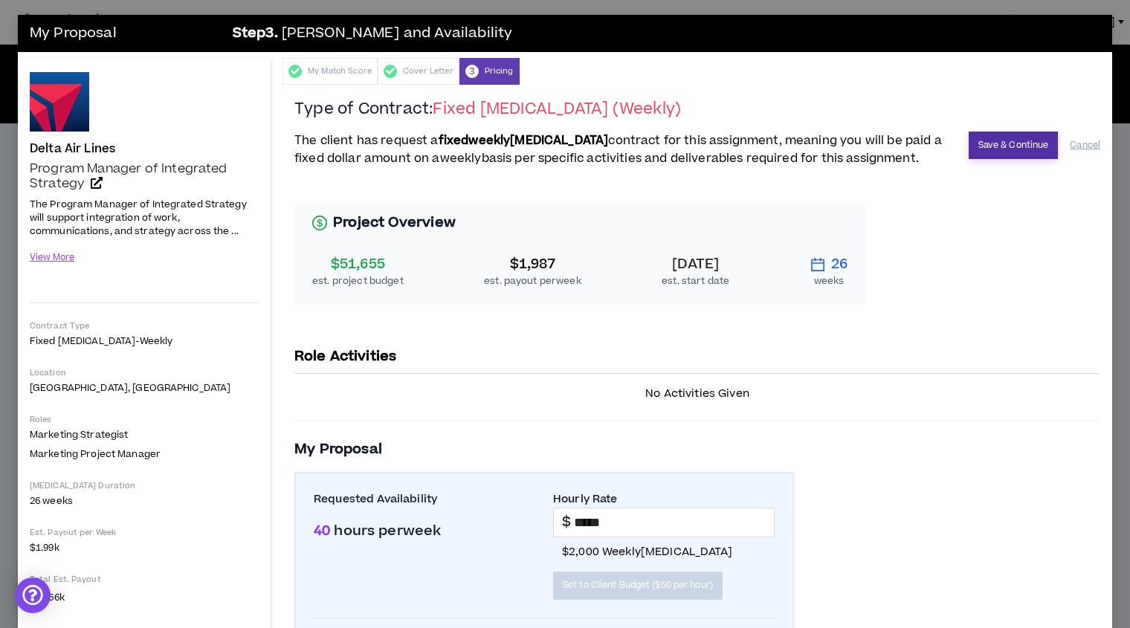
click at [1005, 146] on button "Save & Continue" at bounding box center [1014, 146] width 90 height 28
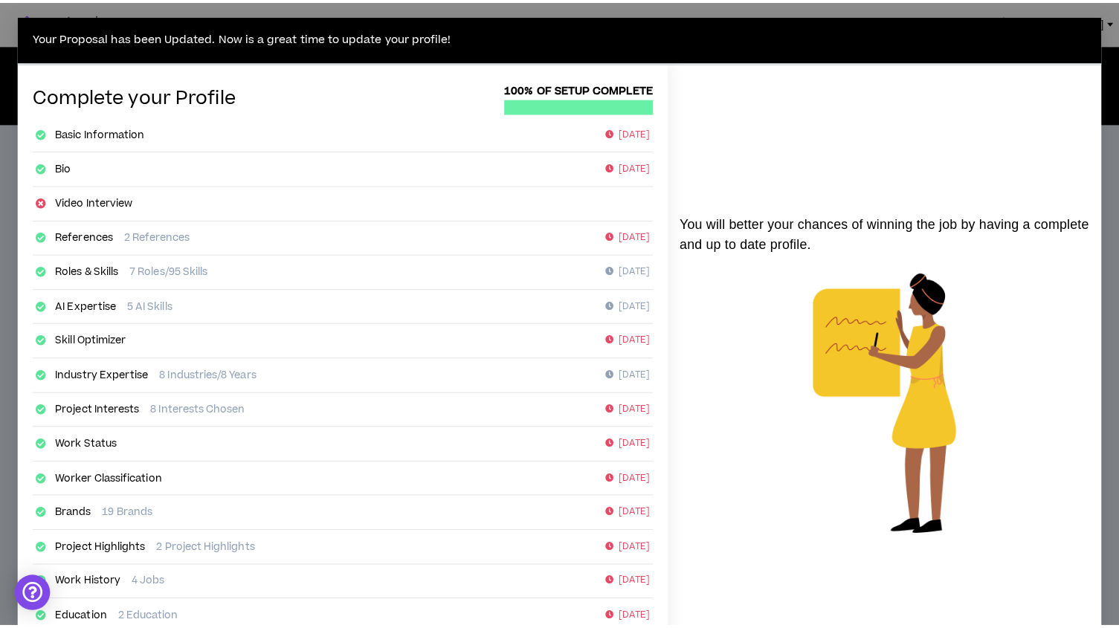
scroll to position [154, 0]
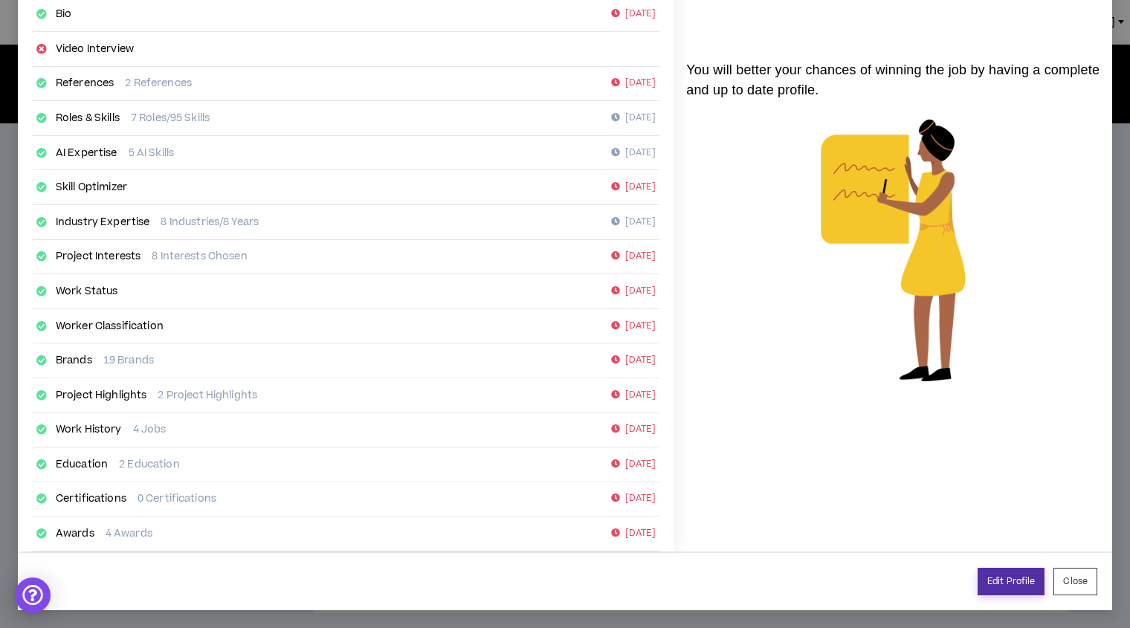
click at [984, 585] on link "Edit Profile" at bounding box center [1010, 582] width 67 height 28
select select "*"
select select "US"
select select "*******"
select select "*"
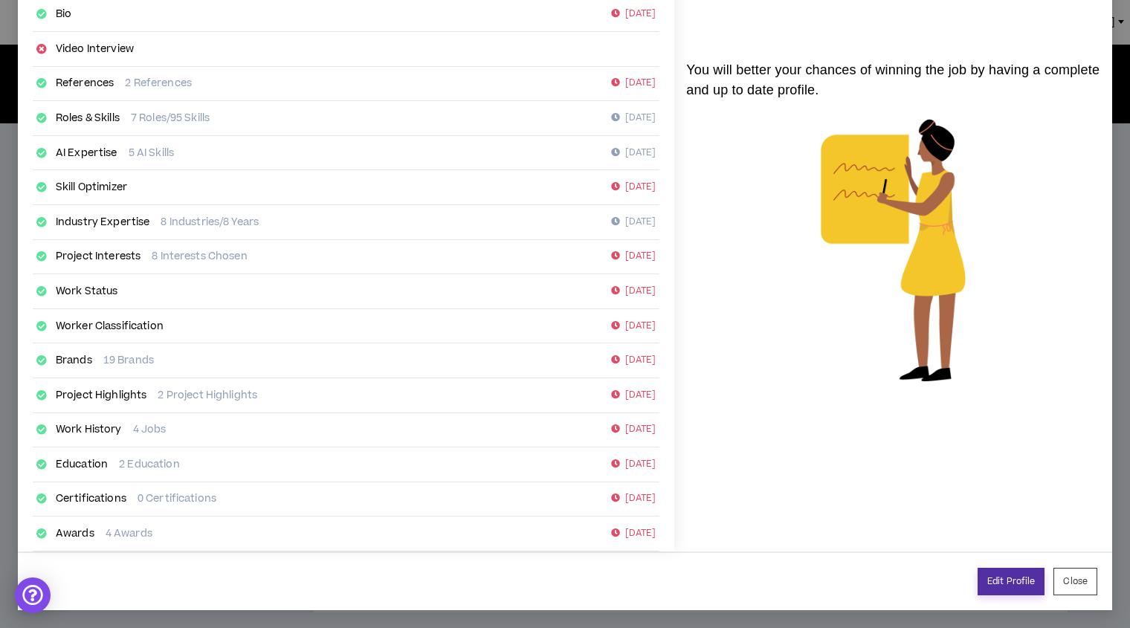
select select "**********"
select select "*****"
select select "**********"
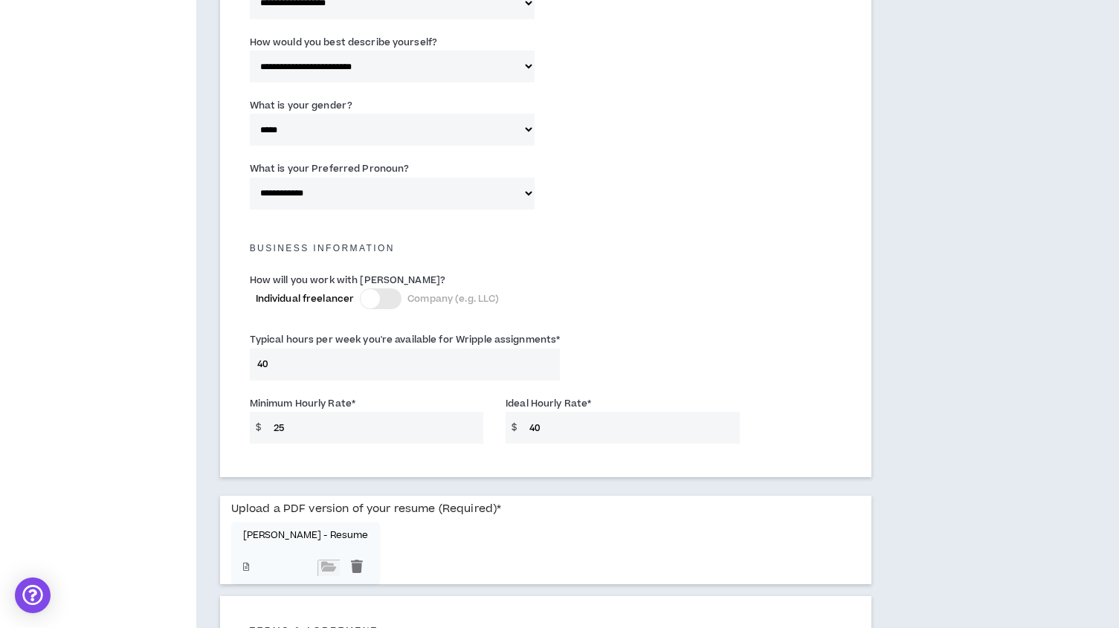
scroll to position [844, 0]
click at [547, 411] on input "40" at bounding box center [630, 427] width 217 height 32
type input "4"
type input "50"
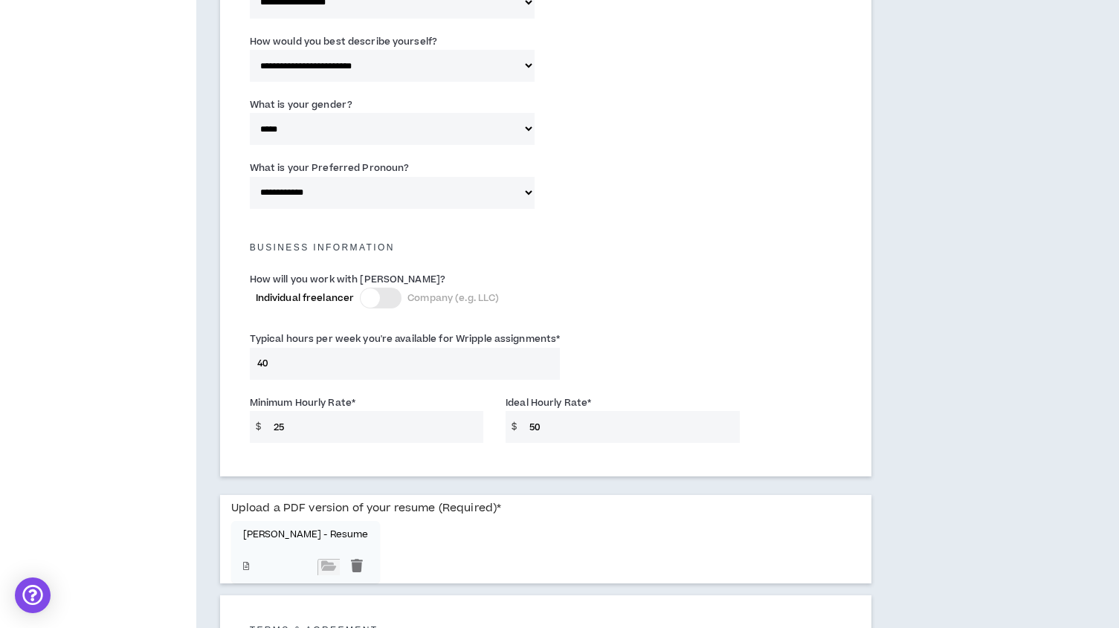
click at [288, 415] on input "25" at bounding box center [374, 427] width 217 height 32
type input "2"
type input "25"
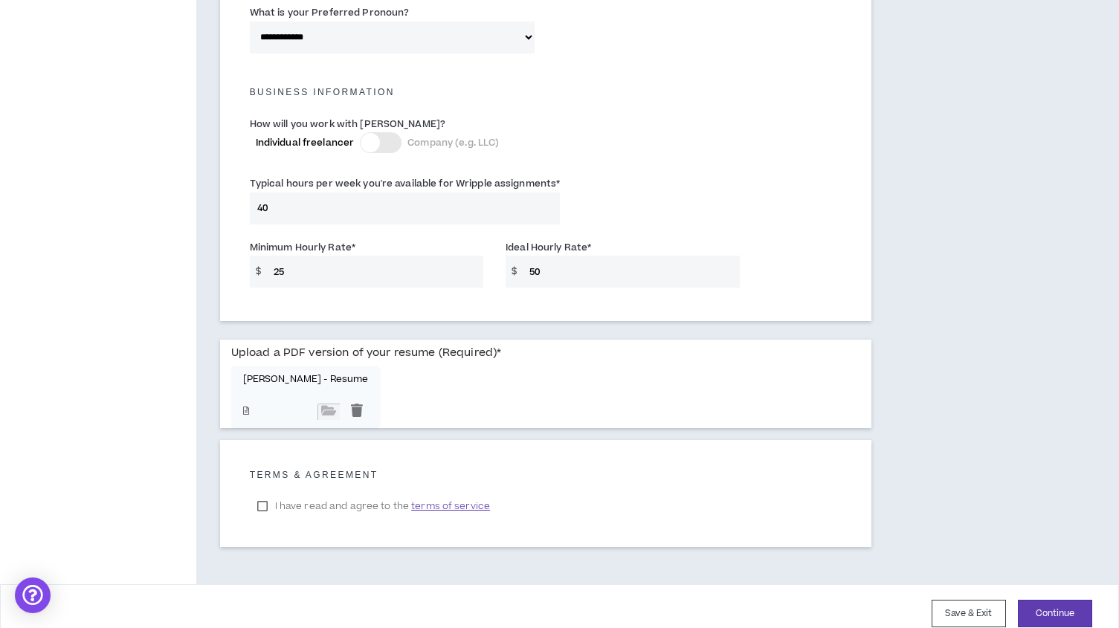
scroll to position [1000, 0]
click at [317, 403] on input "file" at bounding box center [328, 411] width 22 height 16
click at [243, 406] on icon at bounding box center [246, 410] width 6 height 8
click at [971, 599] on button "Save & Exit" at bounding box center [968, 613] width 74 height 28
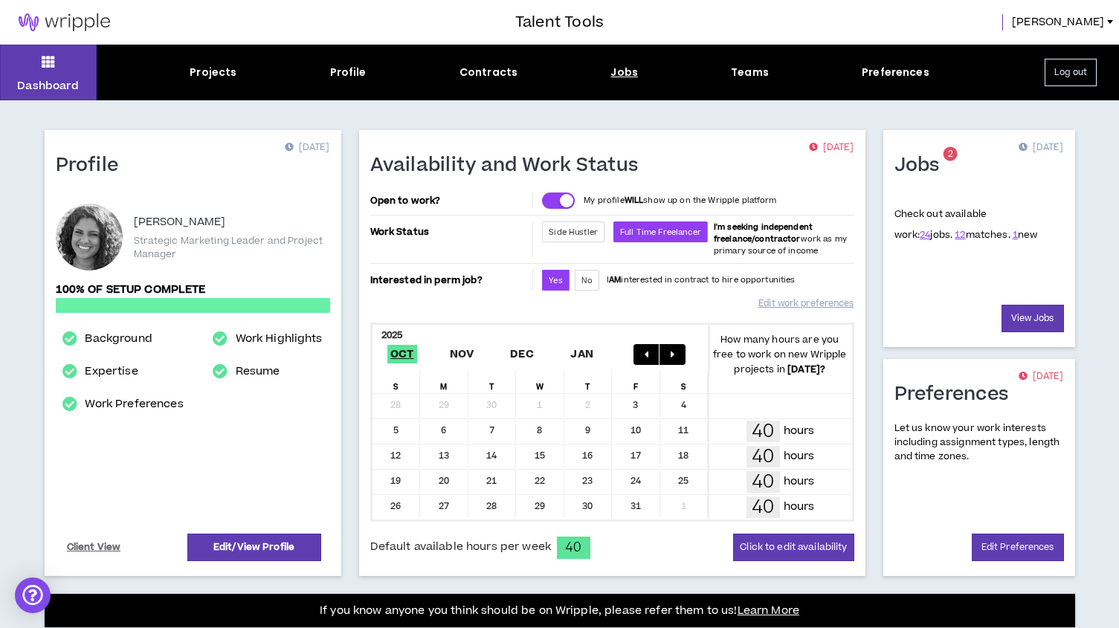
click at [612, 74] on div "Jobs" at bounding box center [624, 73] width 28 height 16
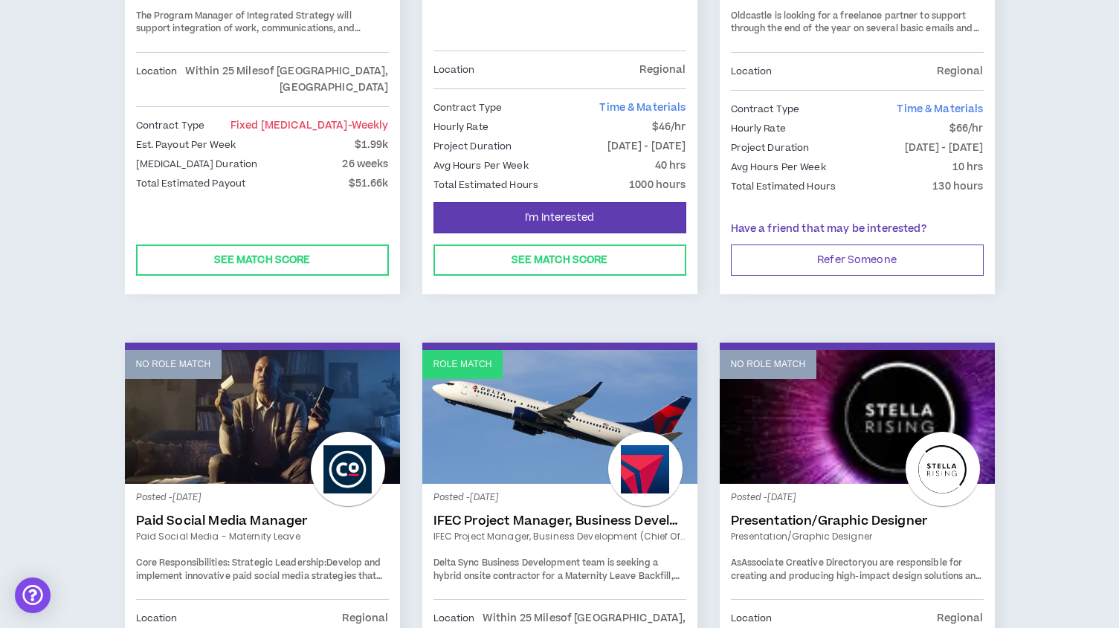
scroll to position [1522, 0]
